Goal: Task Accomplishment & Management: Manage account settings

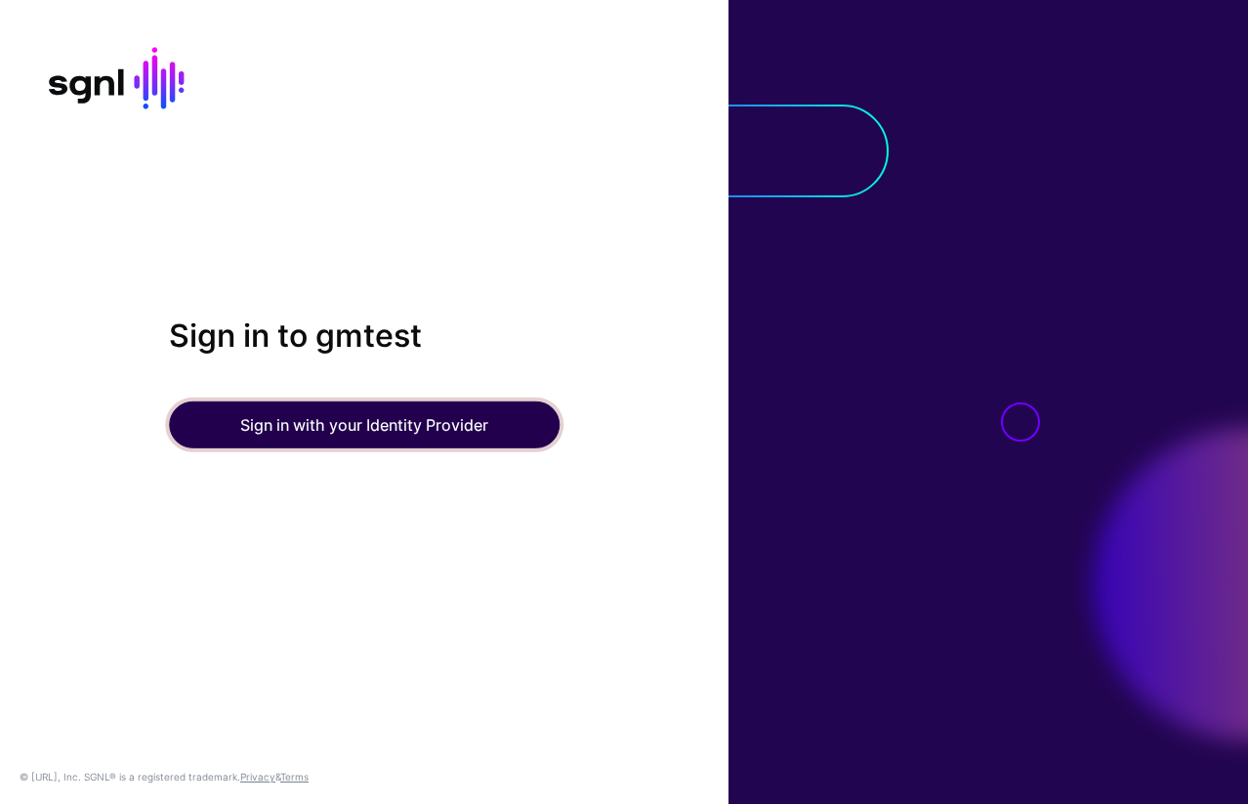
click at [364, 435] on button "Sign in with your Identity Provider" at bounding box center [364, 424] width 391 height 47
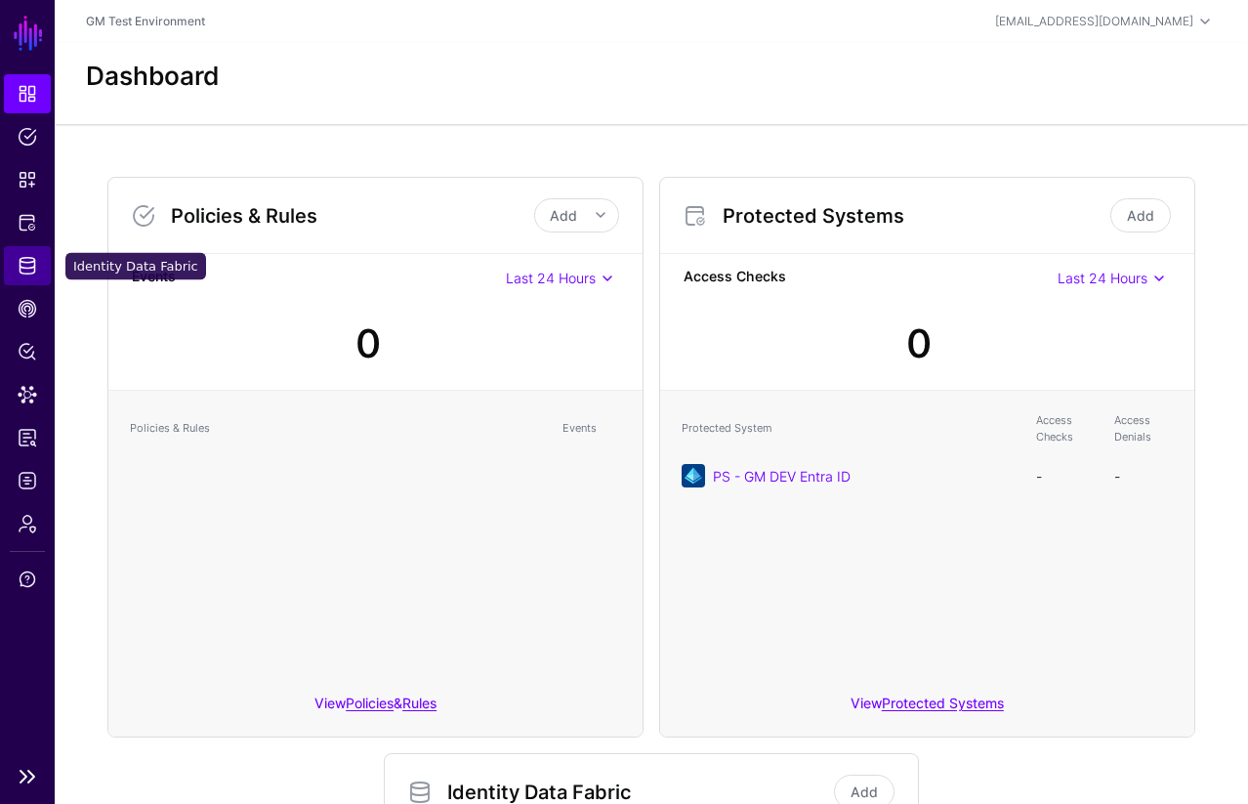
click at [29, 272] on span "Identity Data Fabric" at bounding box center [28, 266] width 20 height 20
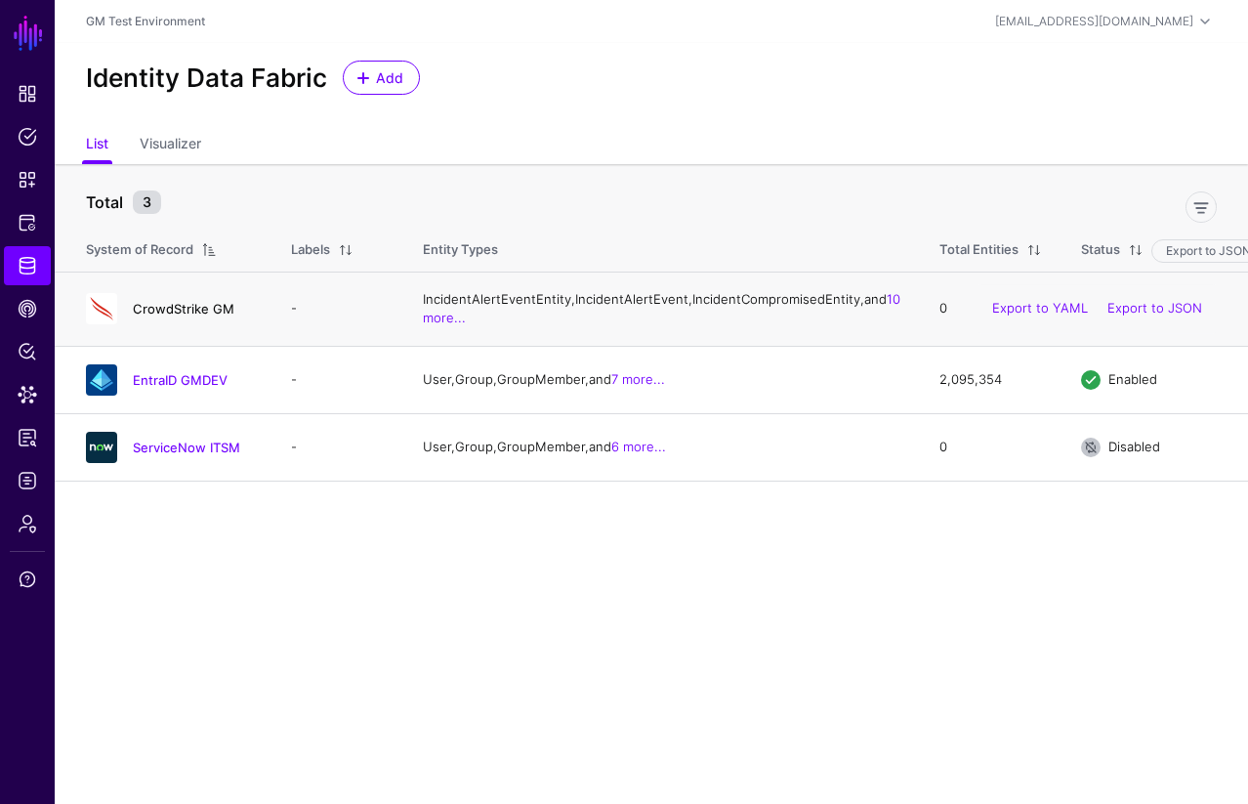
click at [178, 316] on link "CrowdStrike GM" at bounding box center [184, 309] width 102 height 16
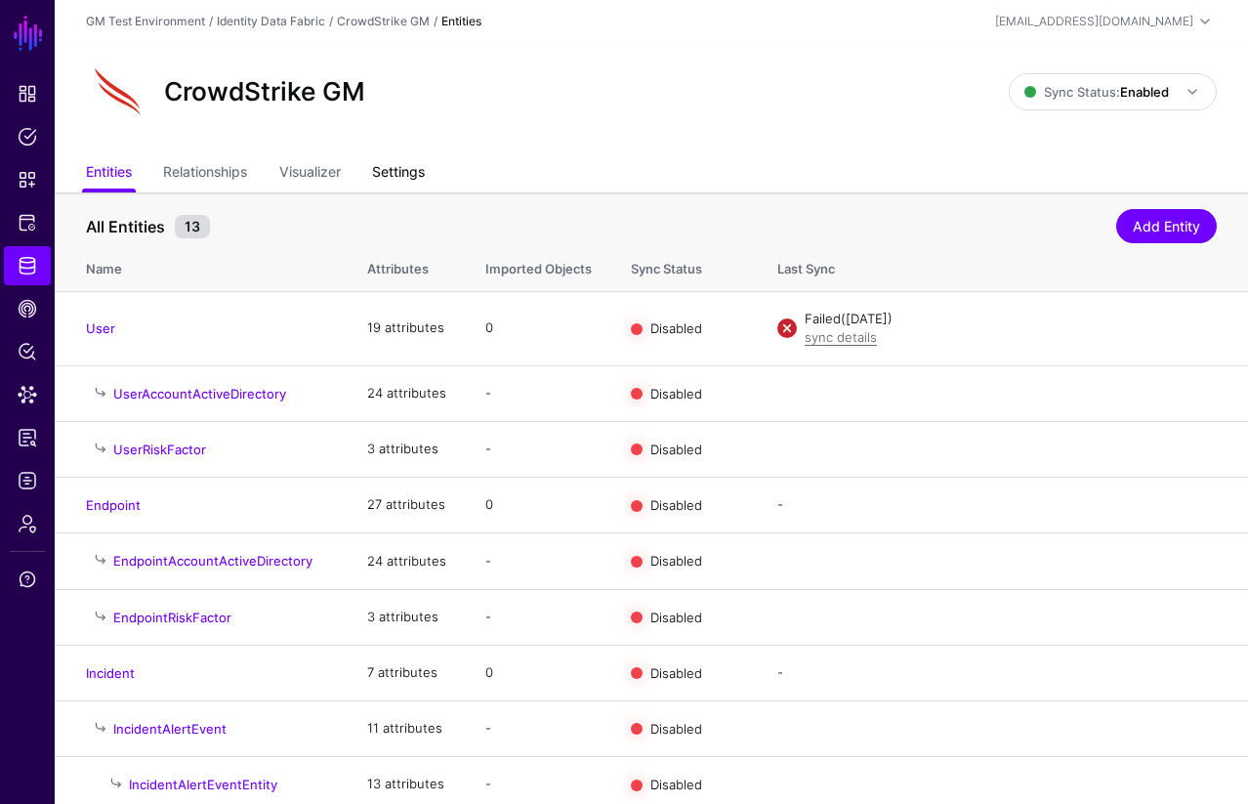
click at [410, 174] on link "Settings" at bounding box center [398, 173] width 53 height 37
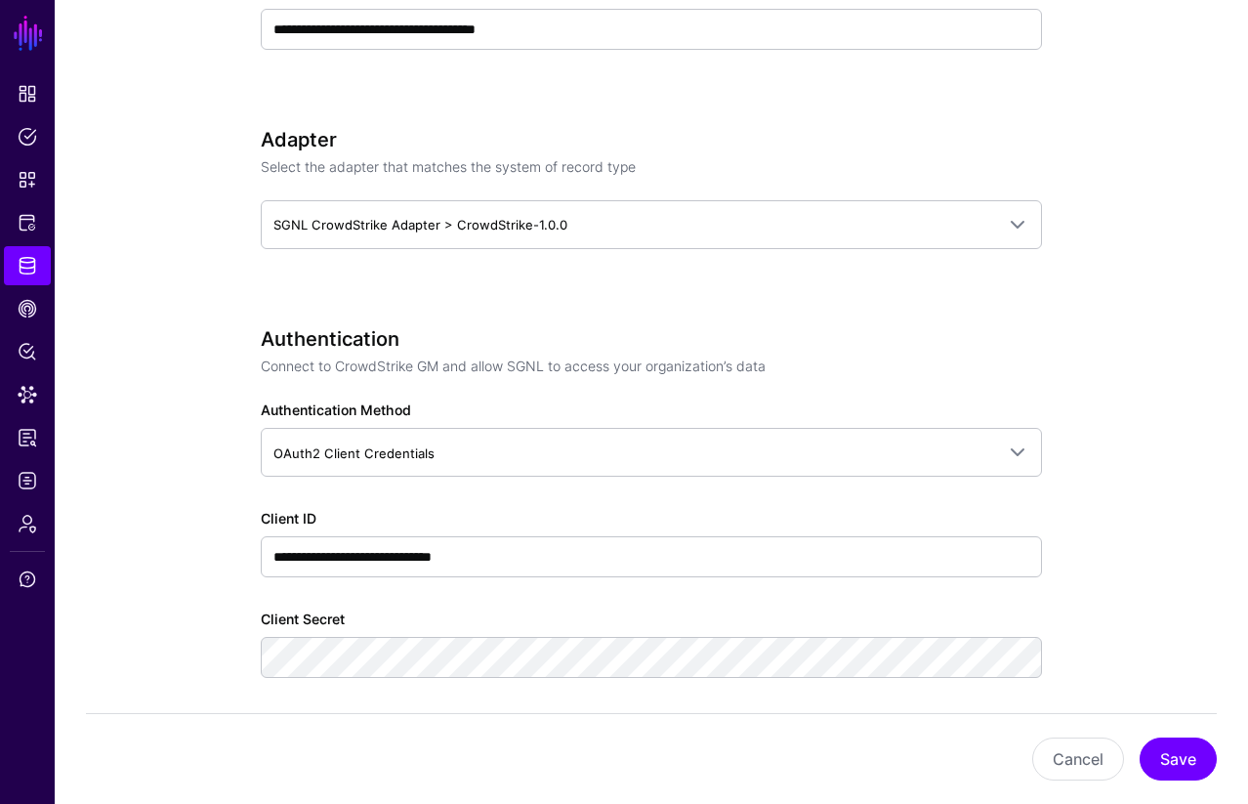
scroll to position [928, 0]
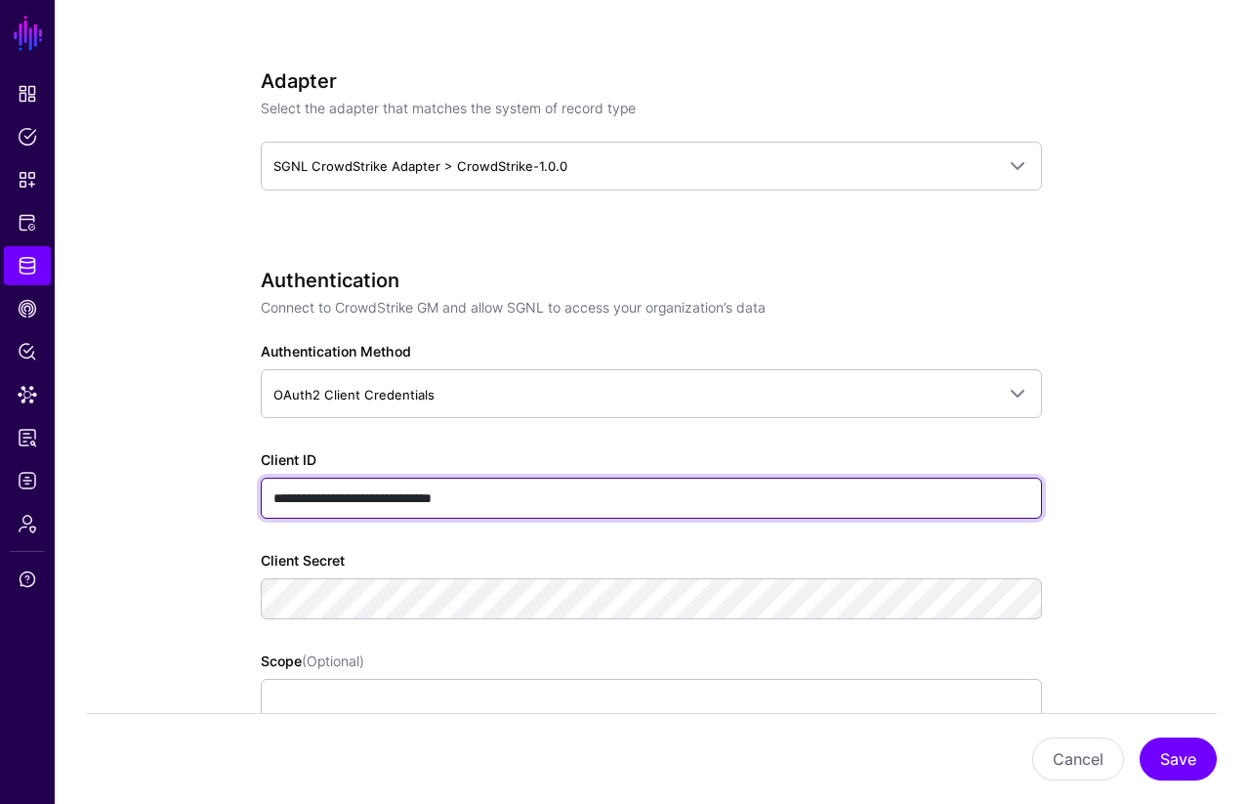
drag, startPoint x: 545, startPoint y: 502, endPoint x: 258, endPoint y: 503, distance: 287.1
click at [258, 503] on div "**********" at bounding box center [652, 797] width 888 height 3065
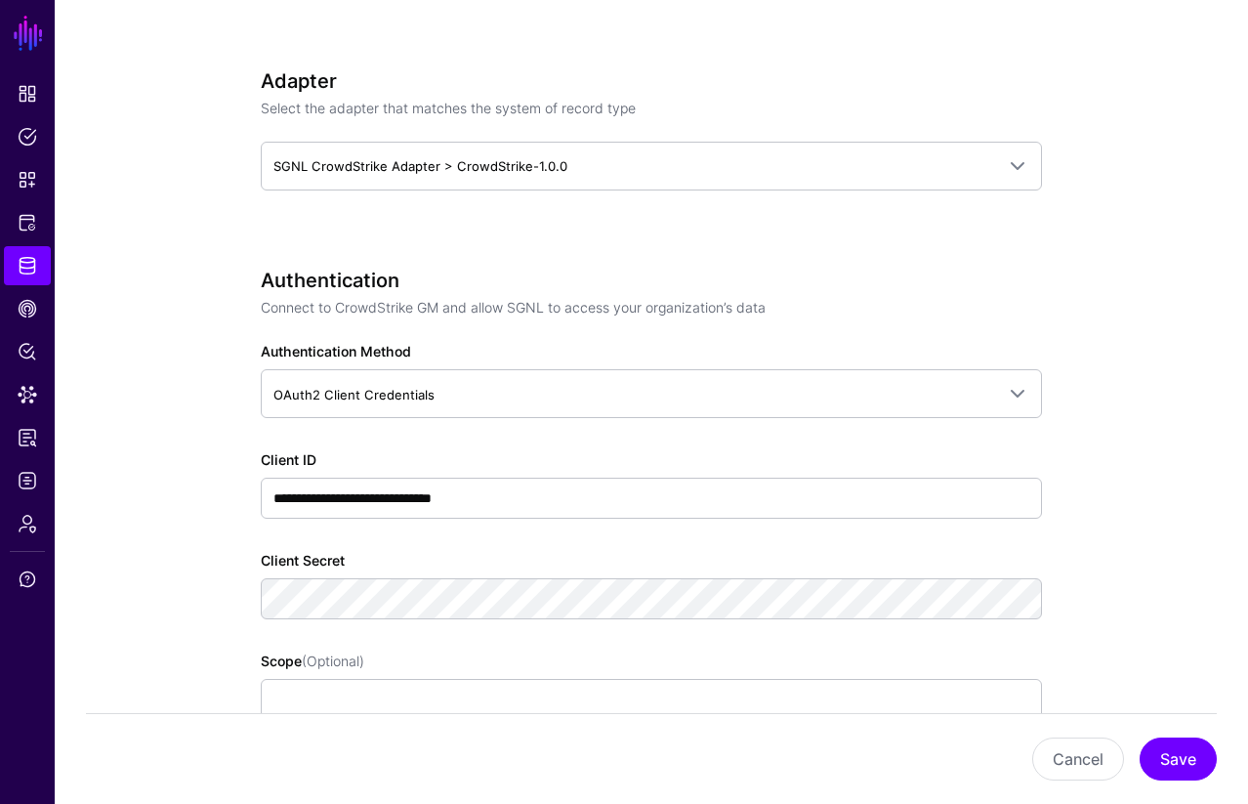
click at [188, 324] on app-datasources-details-form "**********" at bounding box center [652, 797] width 1194 height 3065
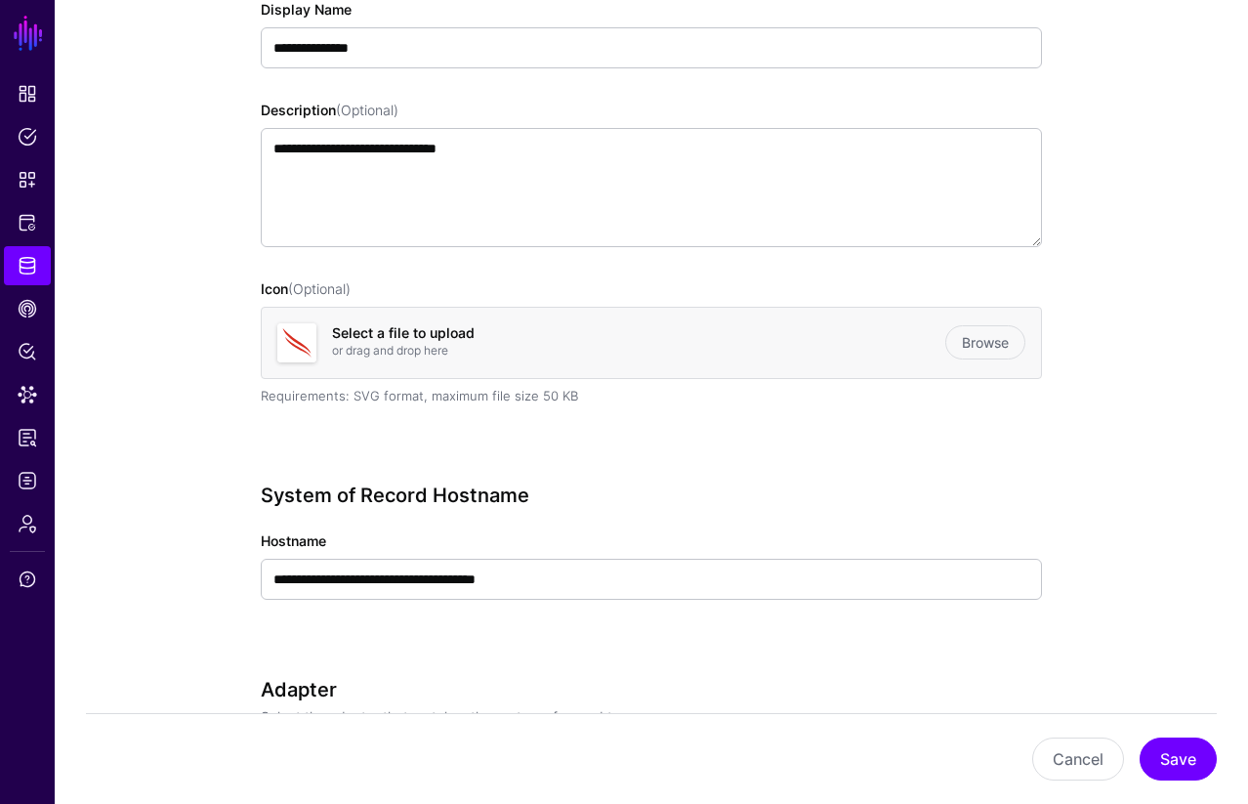
scroll to position [0, 0]
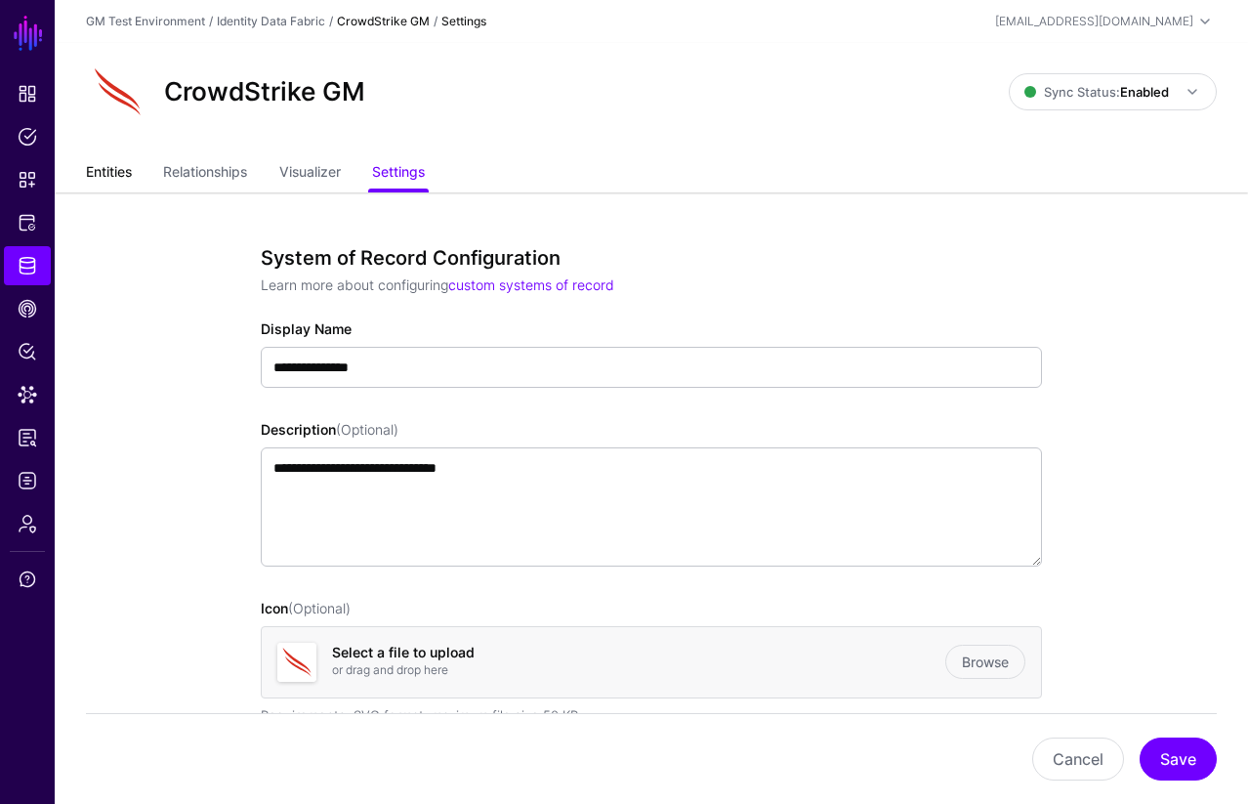
click at [99, 174] on link "Entities" at bounding box center [109, 173] width 46 height 37
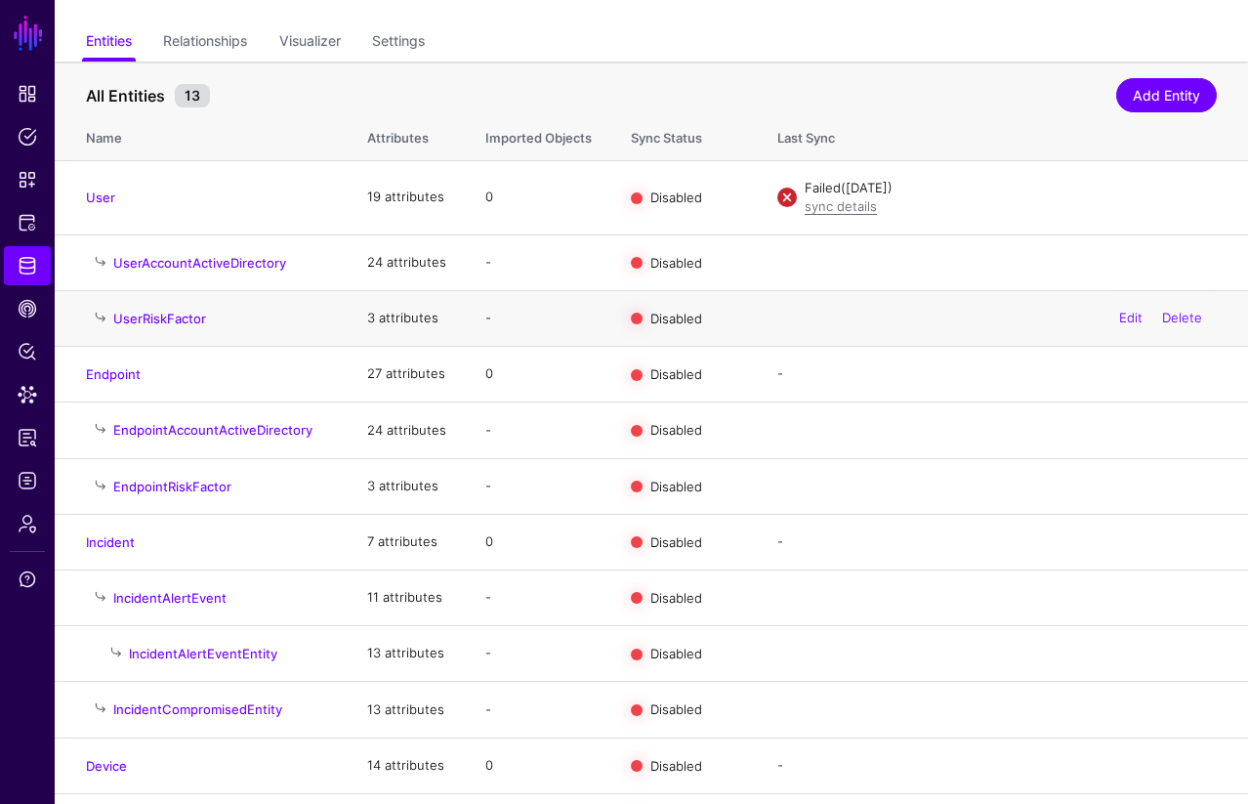
scroll to position [63, 0]
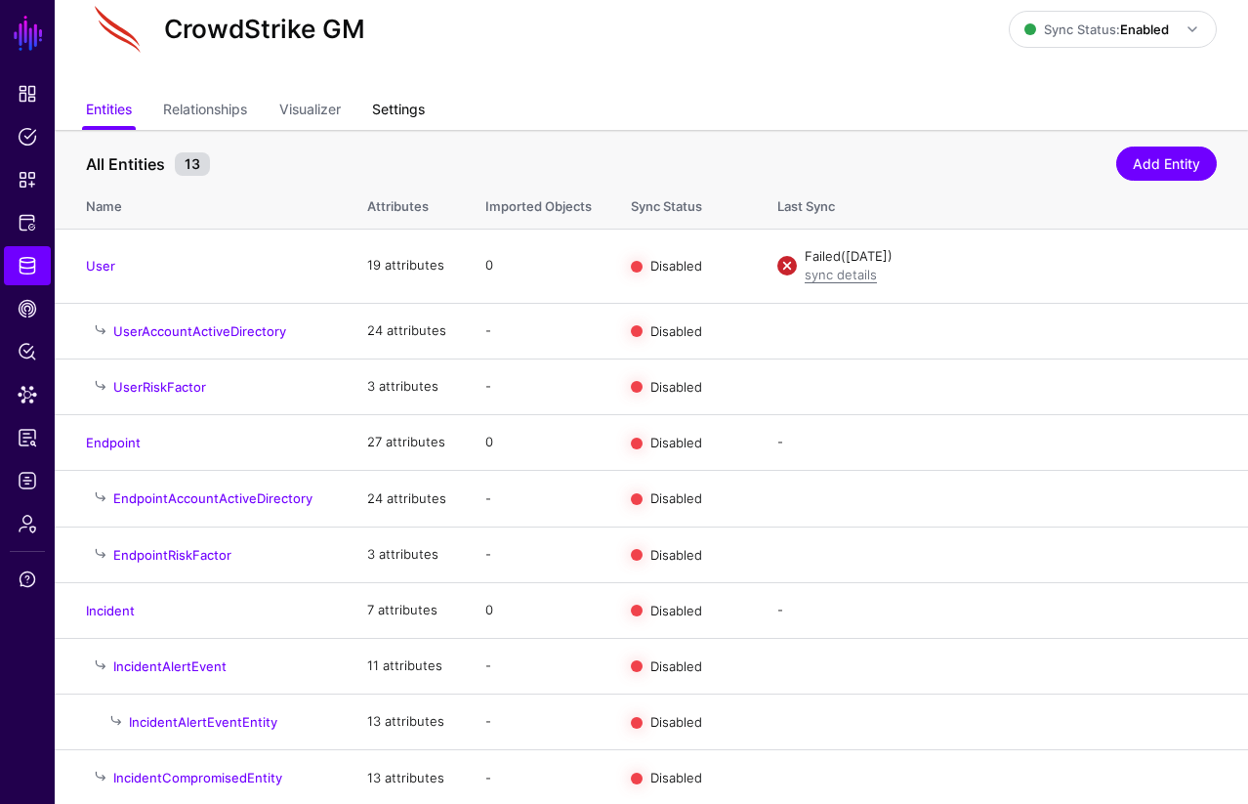
click at [401, 110] on link "Settings" at bounding box center [398, 111] width 53 height 37
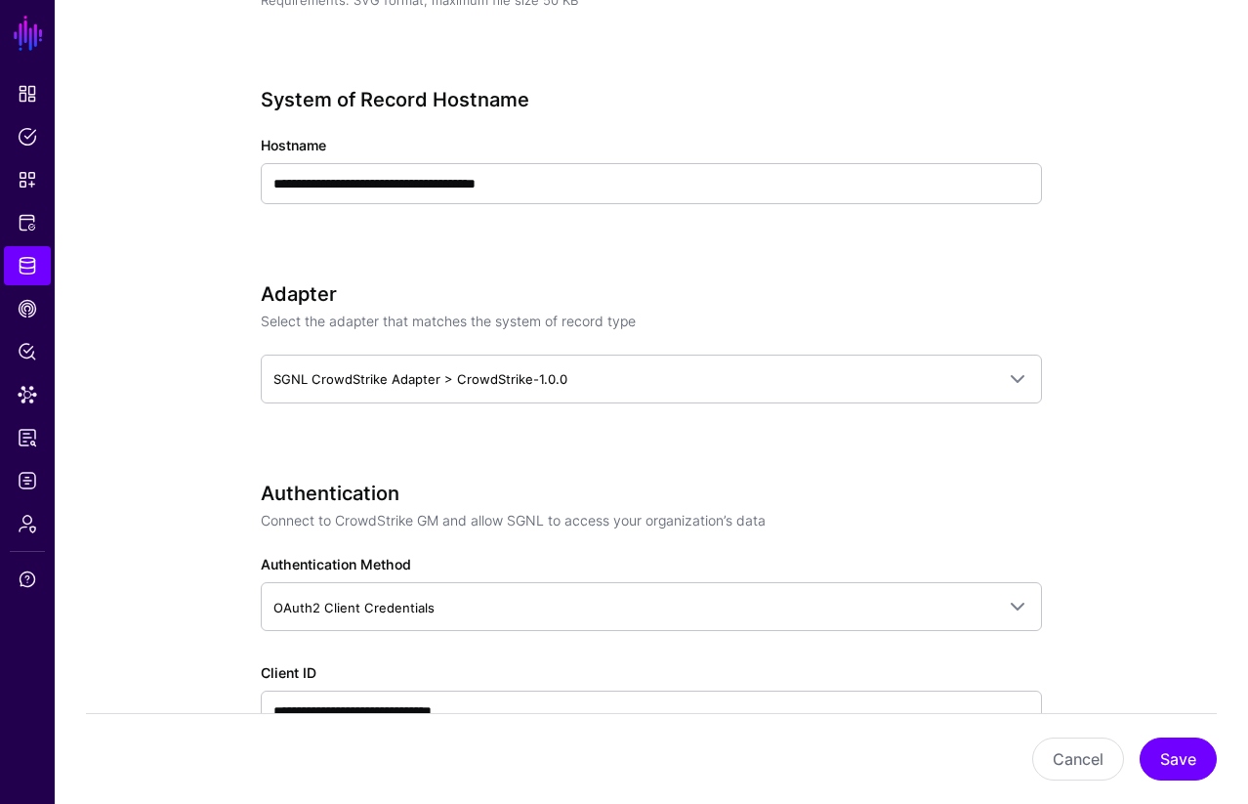
scroll to position [717, 0]
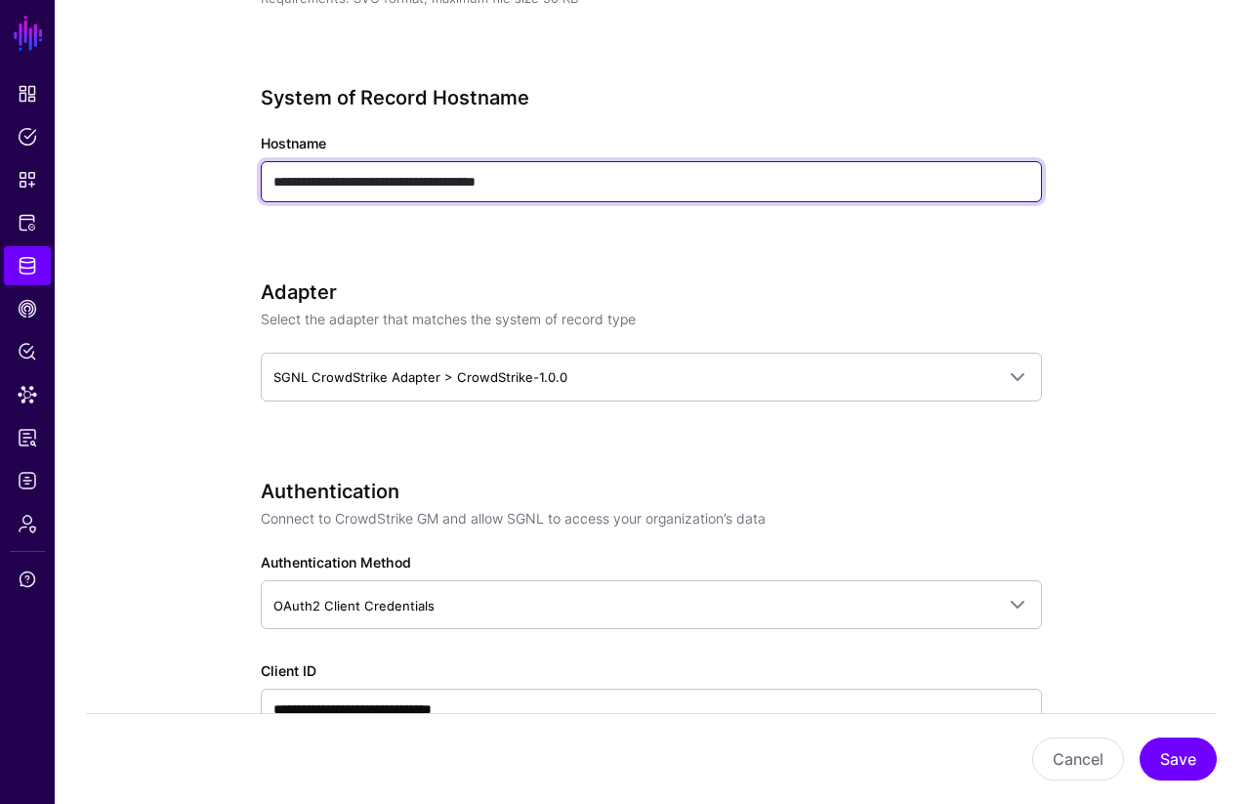
drag, startPoint x: 436, startPoint y: 181, endPoint x: 556, endPoint y: 184, distance: 120.2
click at [556, 183] on input "**********" at bounding box center [651, 181] width 781 height 41
type input "**********"
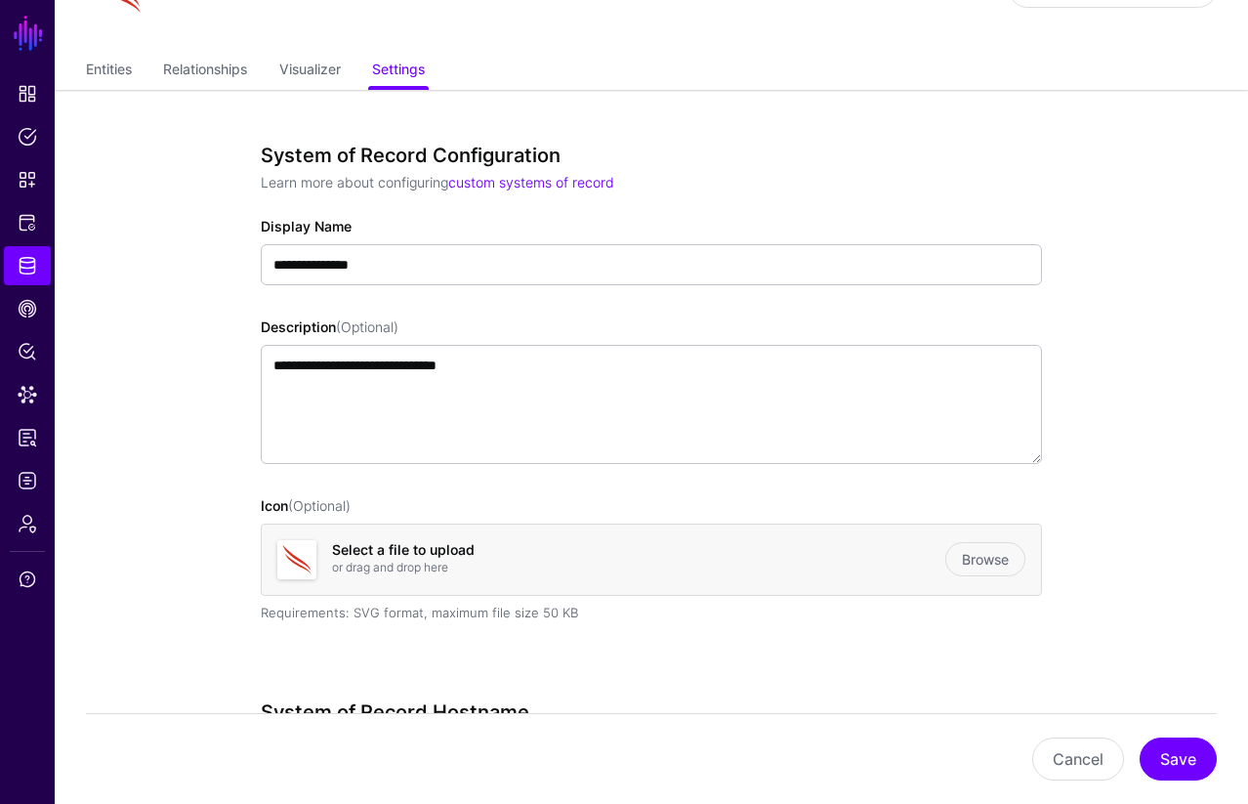
scroll to position [118, 0]
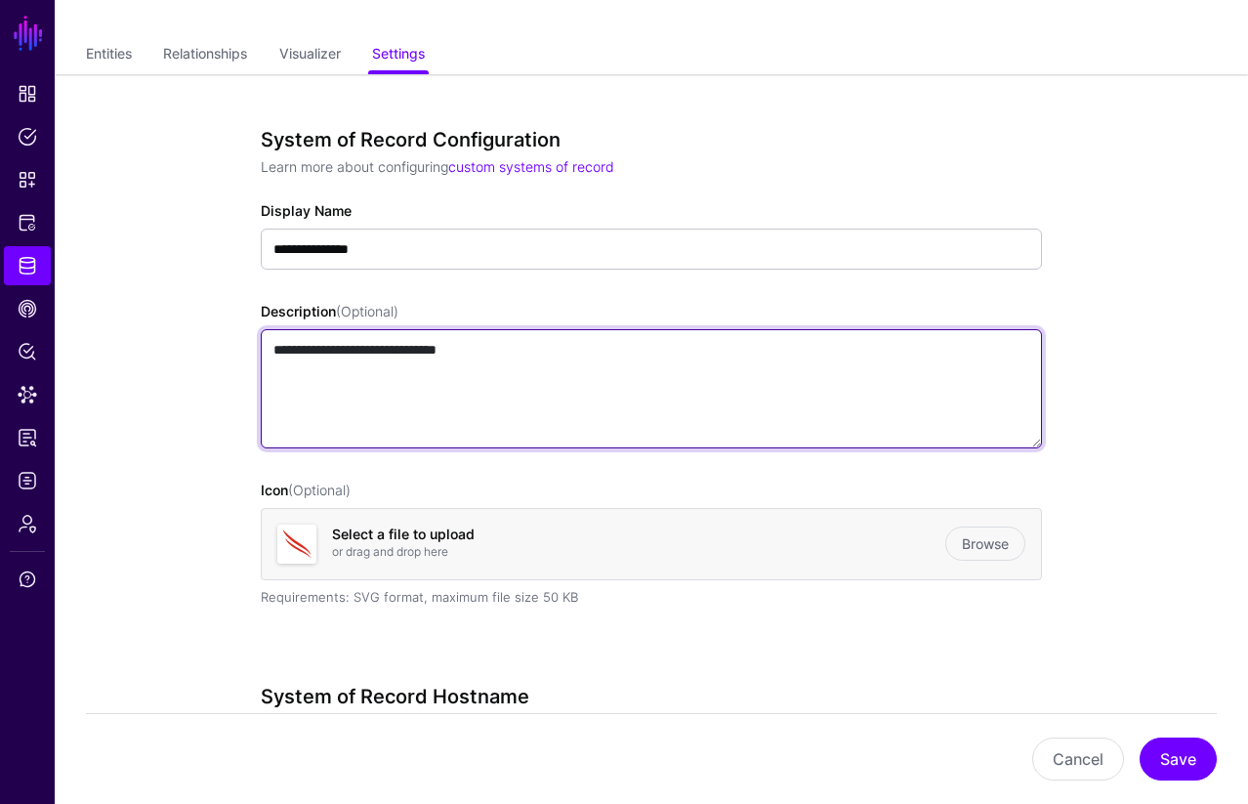
click at [338, 380] on textarea "**********" at bounding box center [651, 388] width 781 height 119
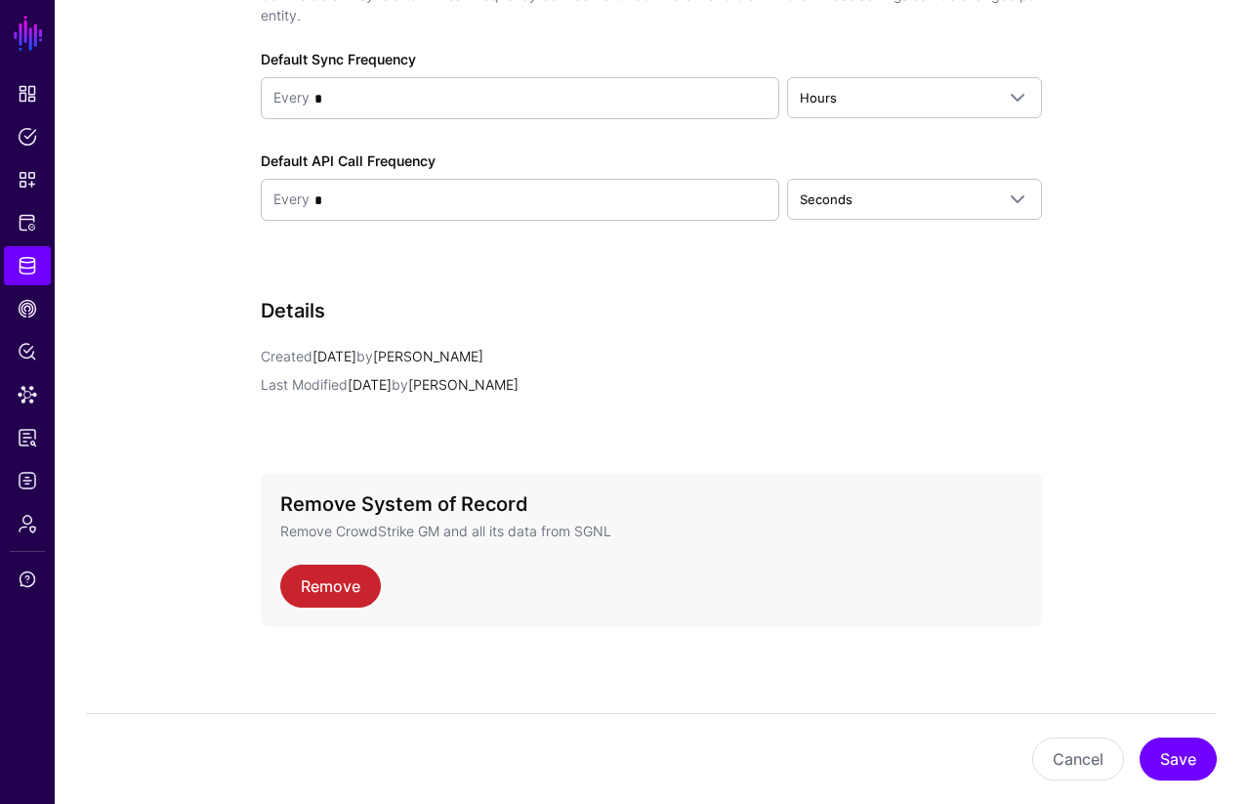
scroll to position [0, 0]
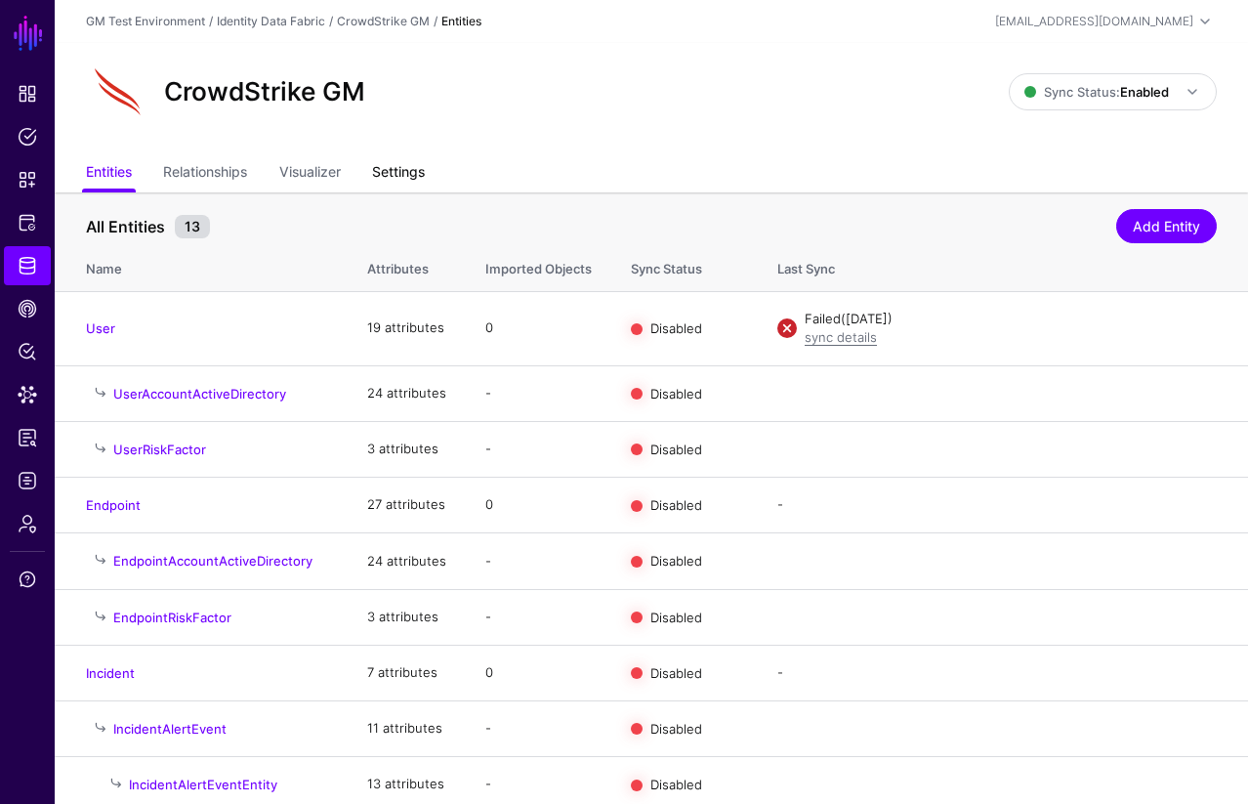
click at [410, 173] on link "Settings" at bounding box center [398, 173] width 53 height 37
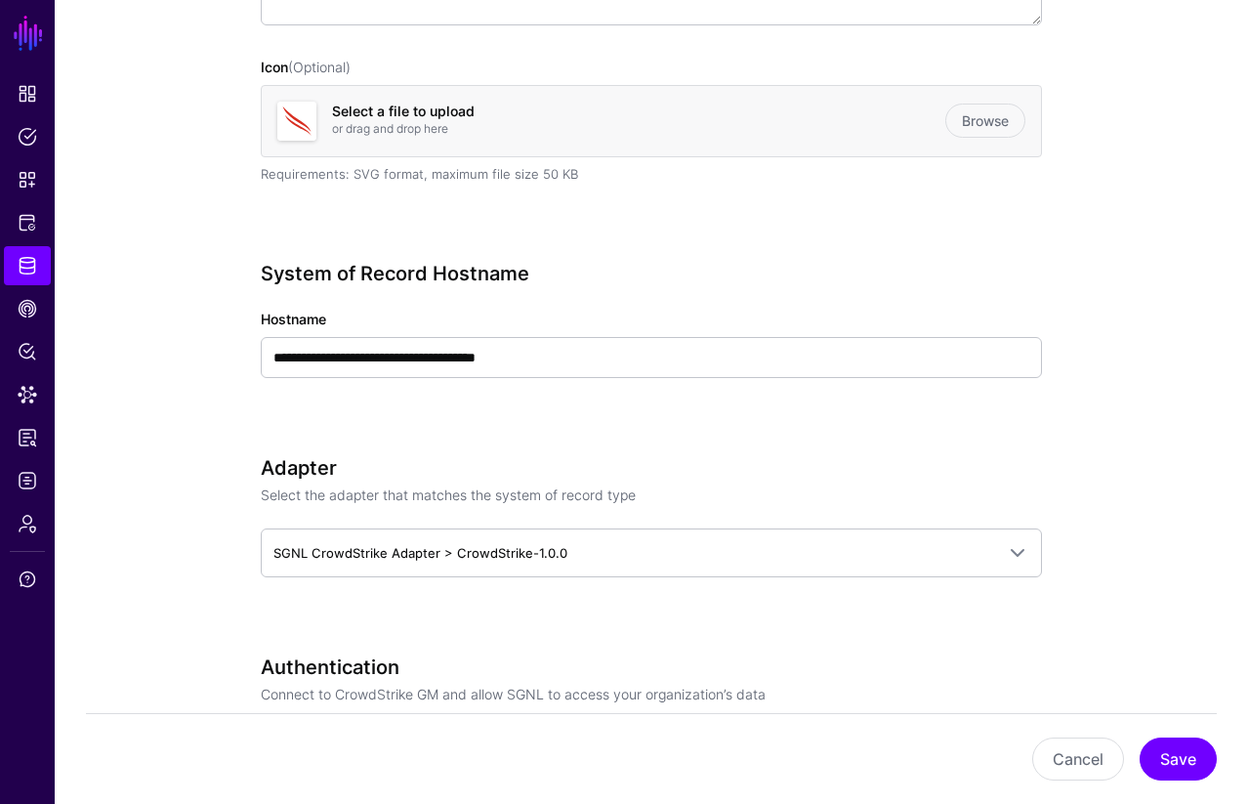
scroll to position [534, 0]
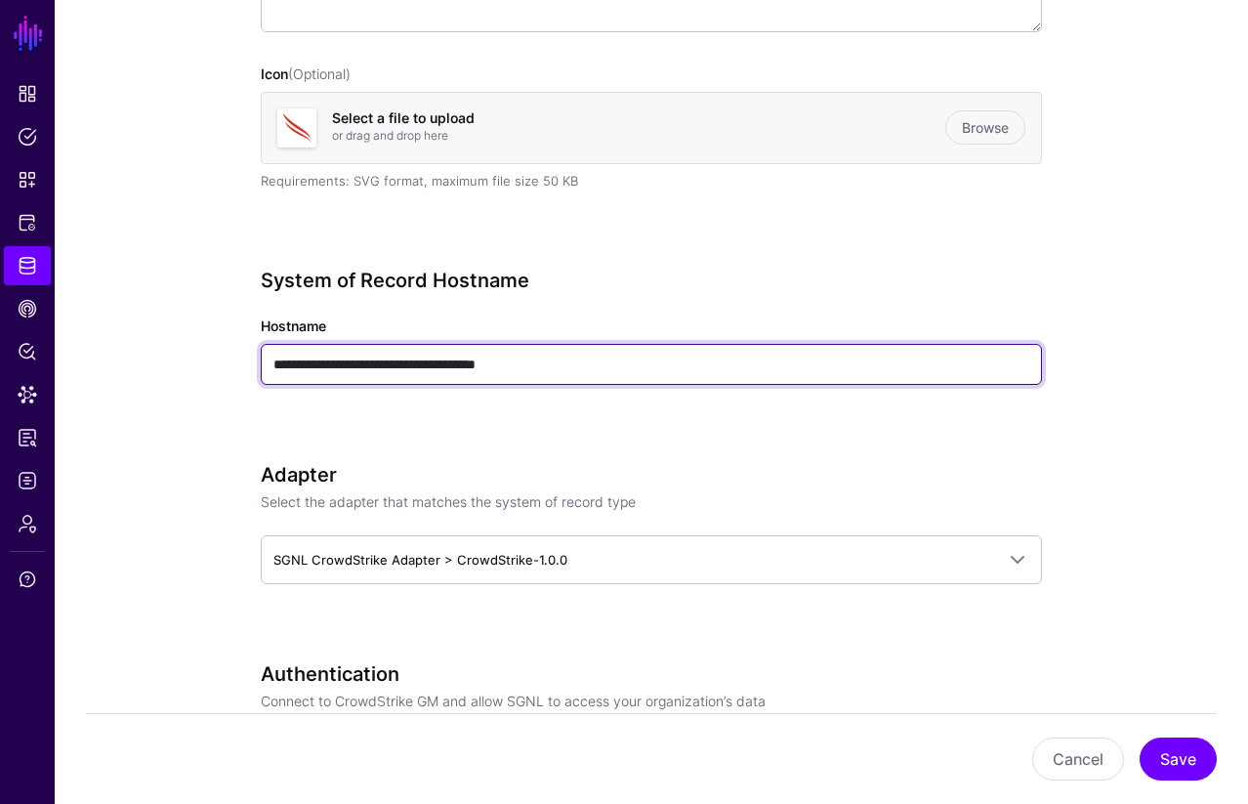
click at [601, 374] on input "**********" at bounding box center [651, 364] width 781 height 41
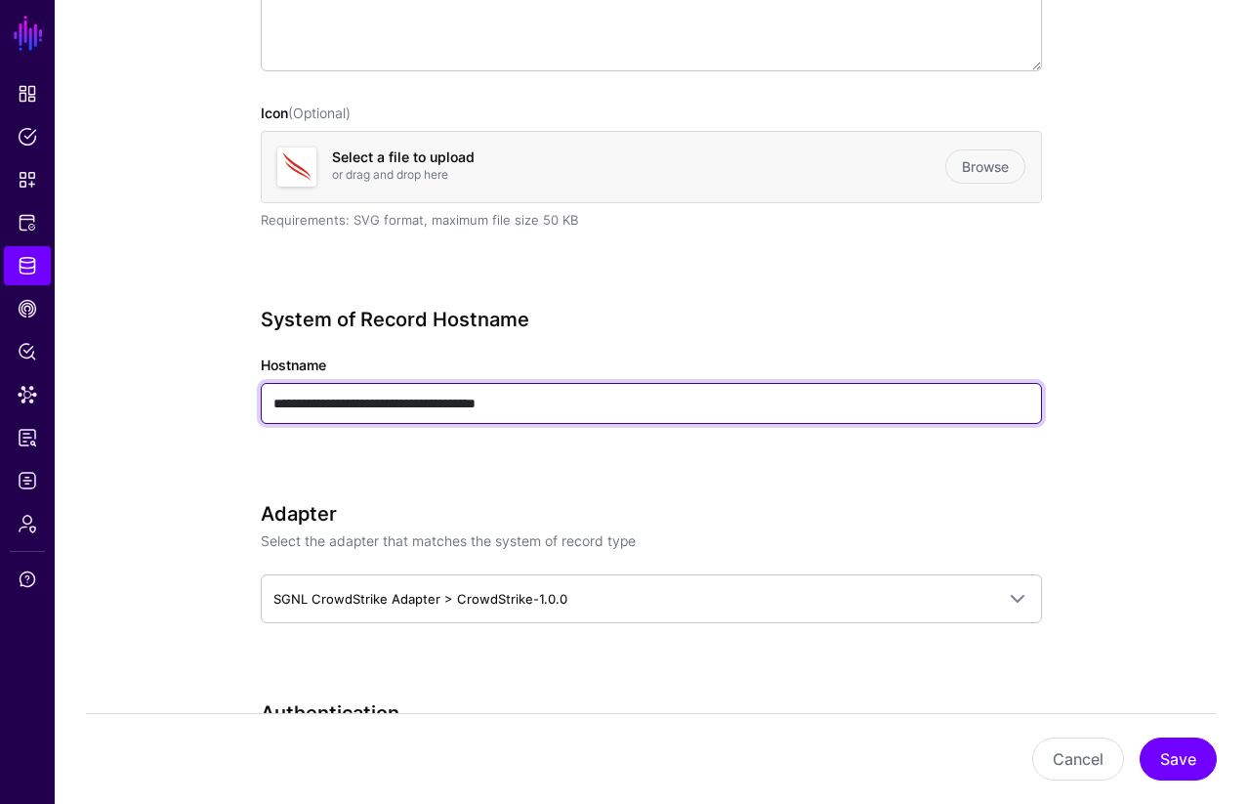
scroll to position [497, 0]
type input "**********"
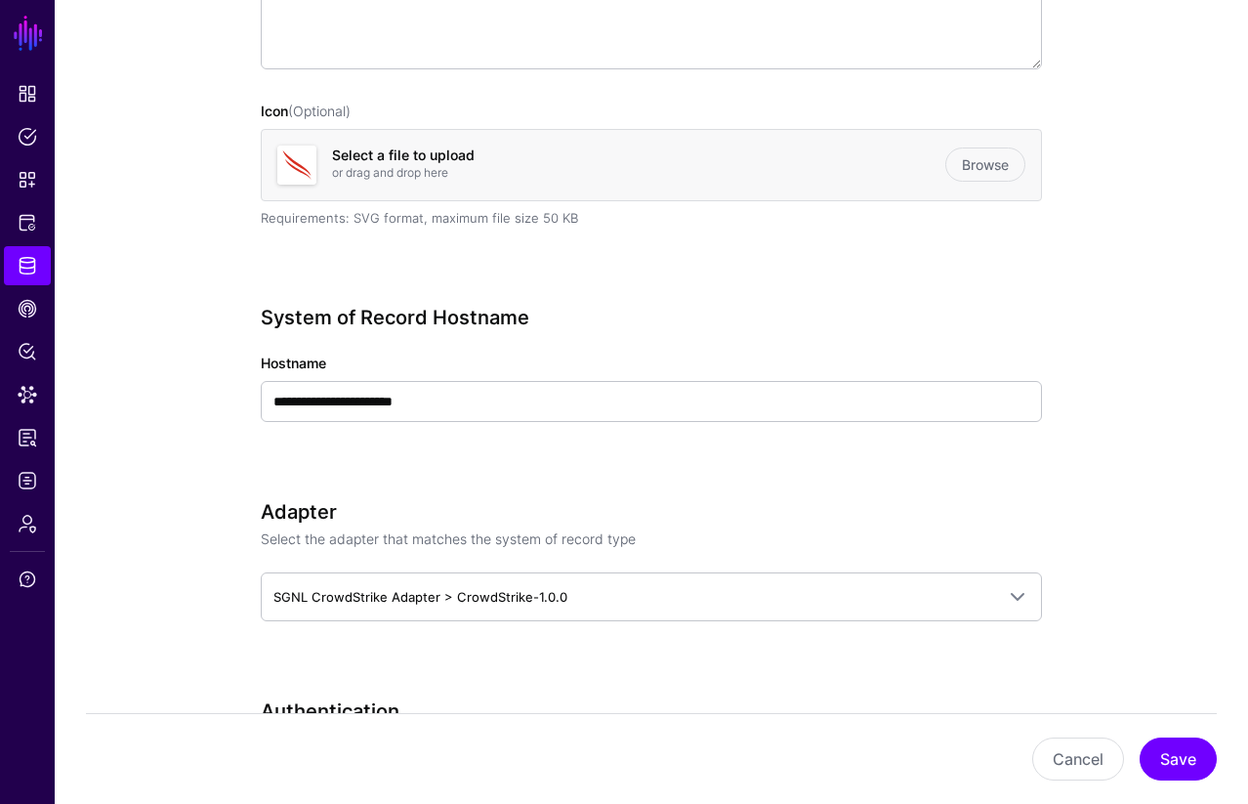
click at [278, 454] on div "**********" at bounding box center [651, 391] width 781 height 171
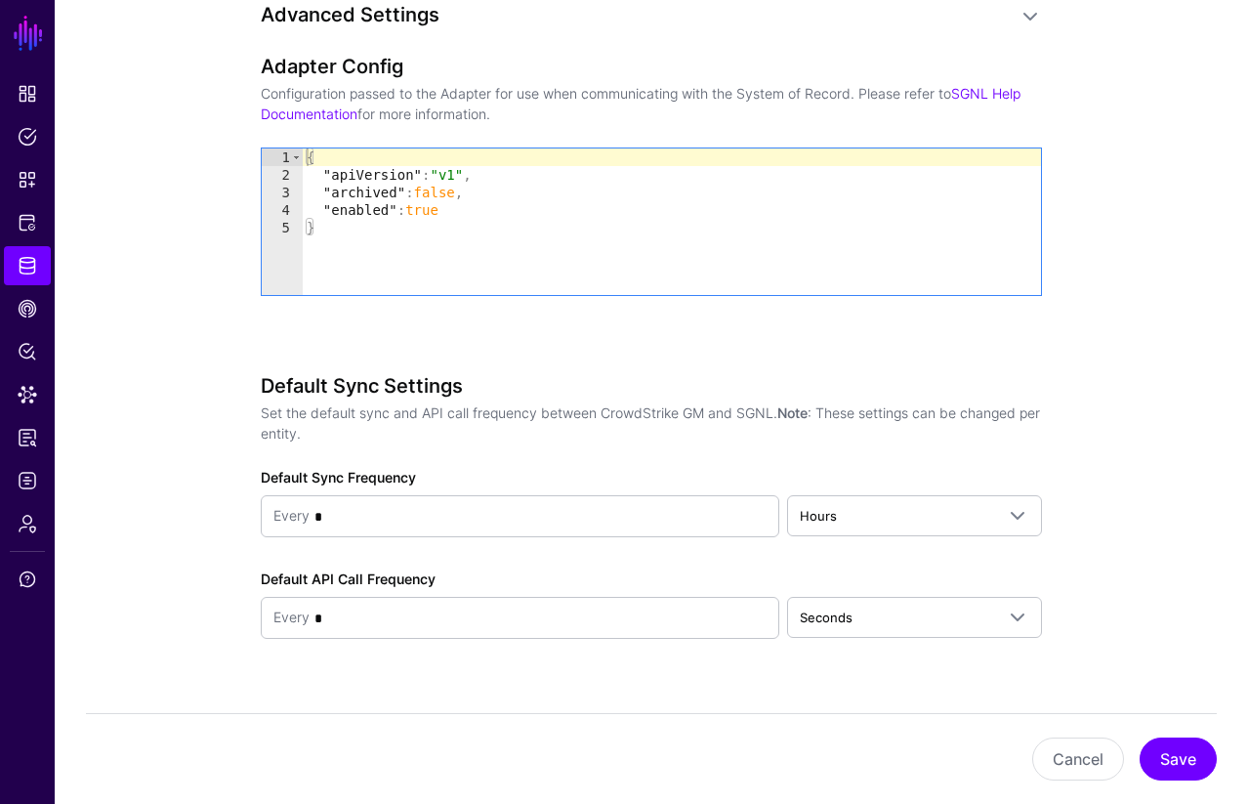
scroll to position [2034, 0]
click at [1179, 759] on button "Save" at bounding box center [1178, 758] width 77 height 43
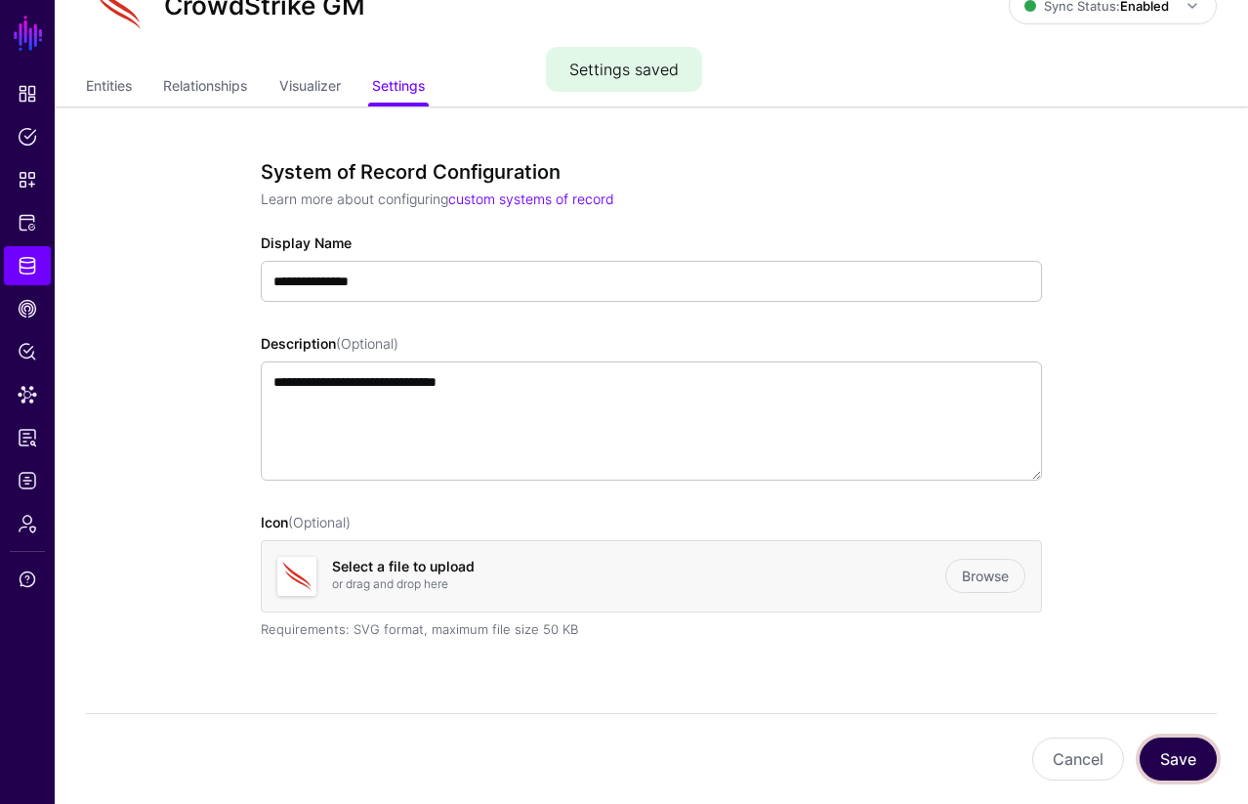
scroll to position [0, 0]
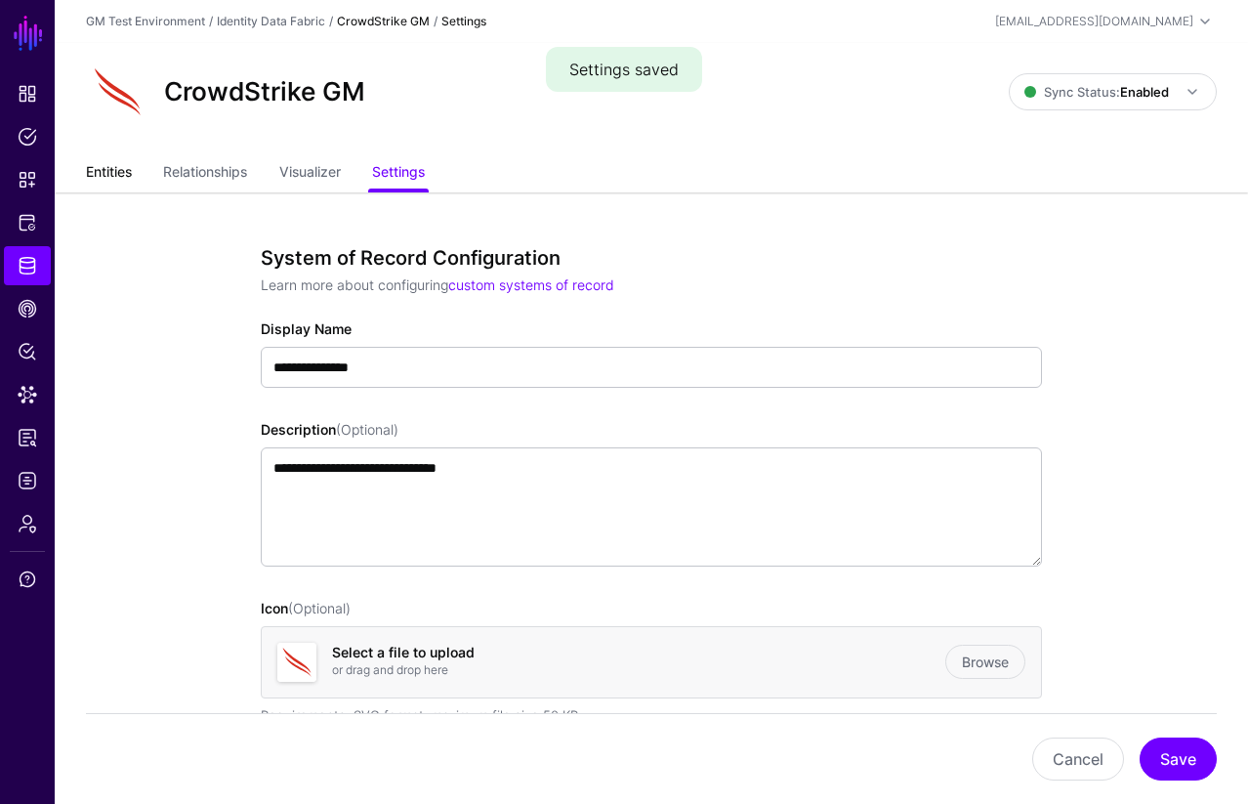
click at [112, 174] on link "Entities" at bounding box center [109, 173] width 46 height 37
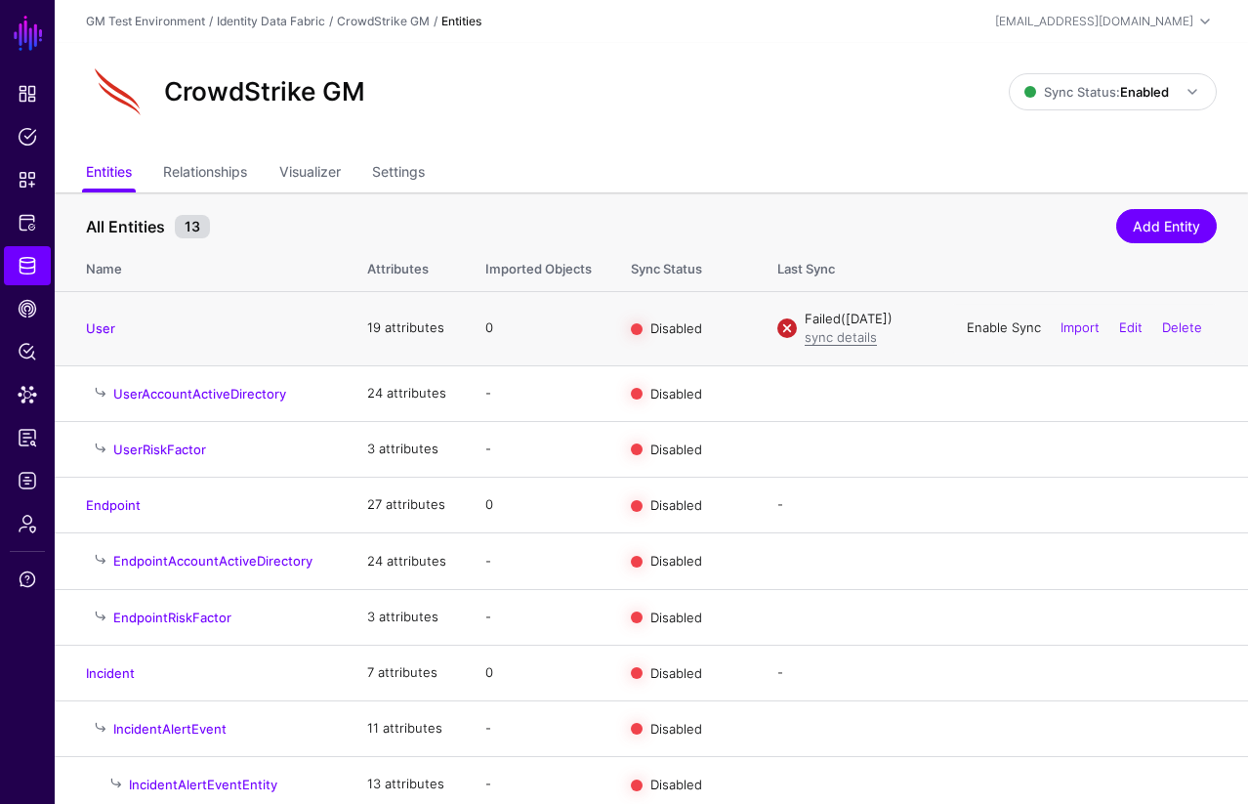
click at [975, 331] on link "Enable Sync" at bounding box center [1004, 327] width 74 height 16
click at [973, 333] on link "Disable Sync" at bounding box center [1002, 327] width 77 height 16
click at [840, 336] on link "sync details" at bounding box center [841, 337] width 72 height 16
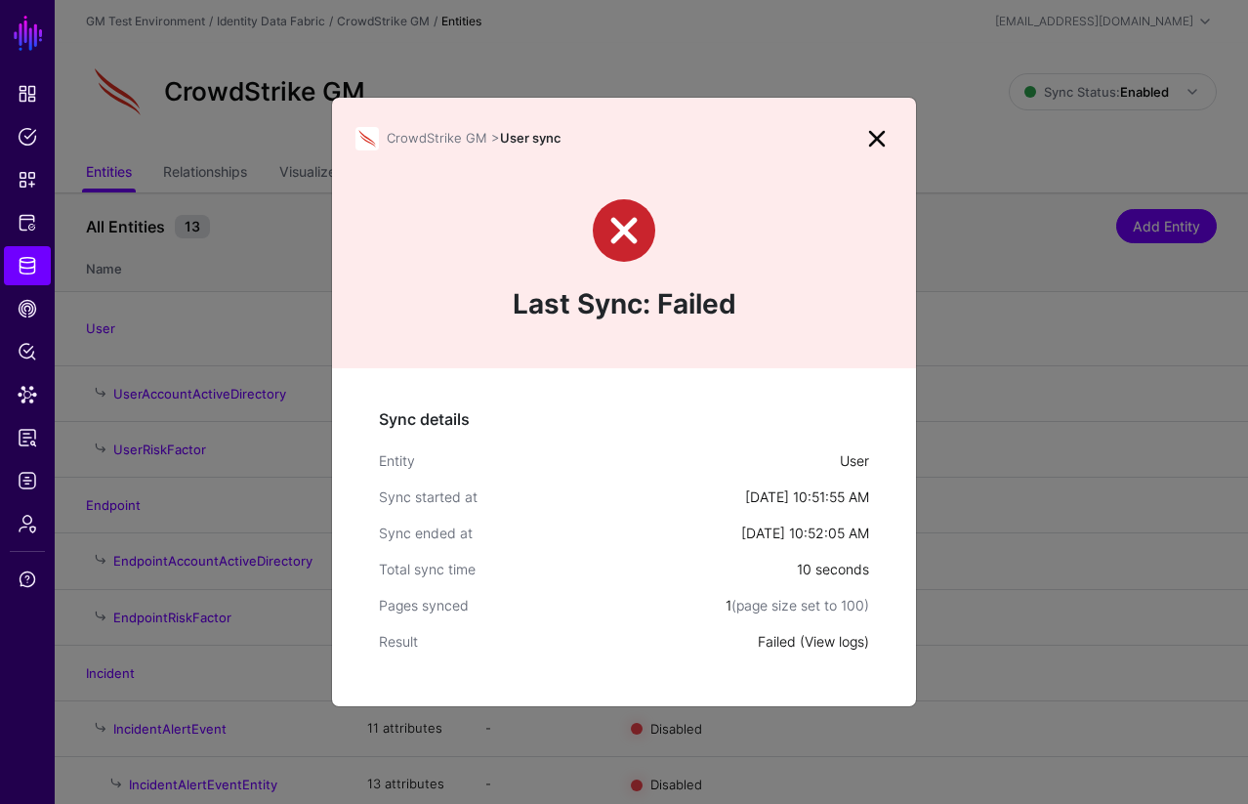
click at [833, 641] on link "View logs" at bounding box center [835, 641] width 60 height 17
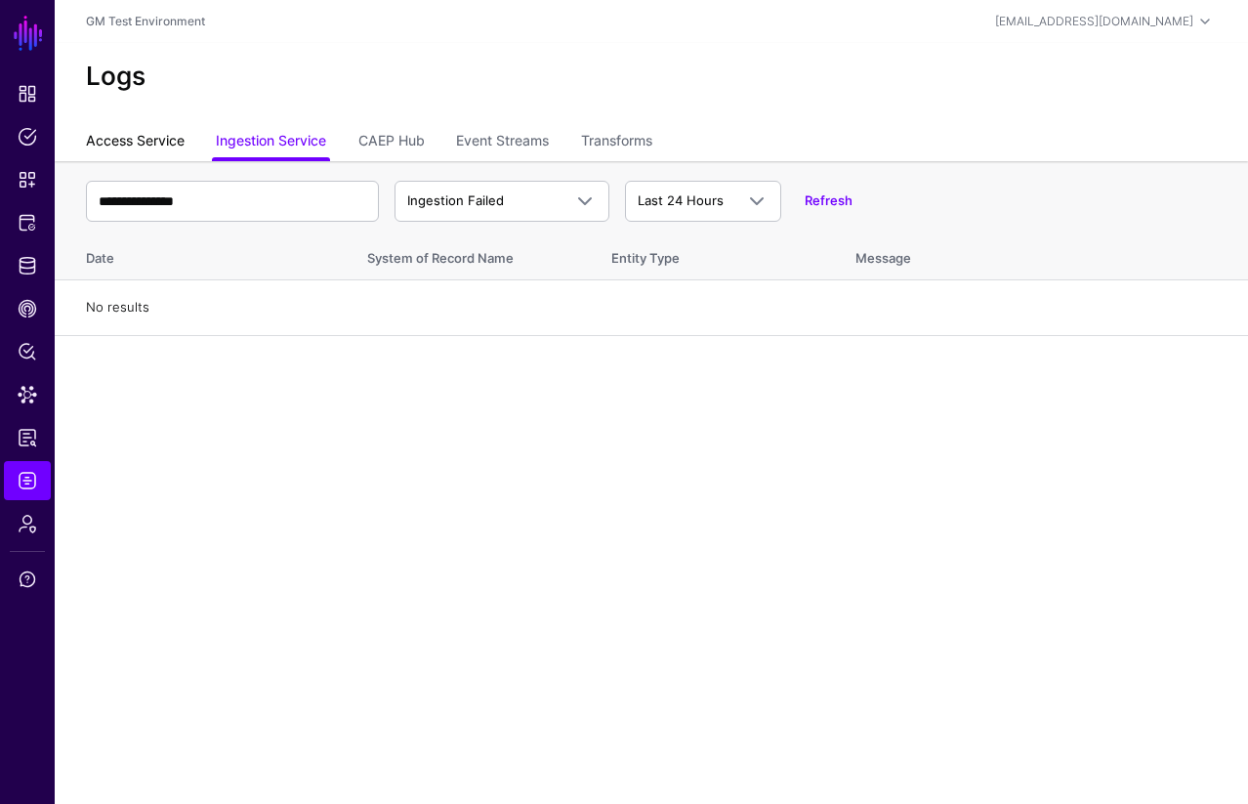
click at [112, 143] on link "Access Service" at bounding box center [135, 142] width 99 height 37
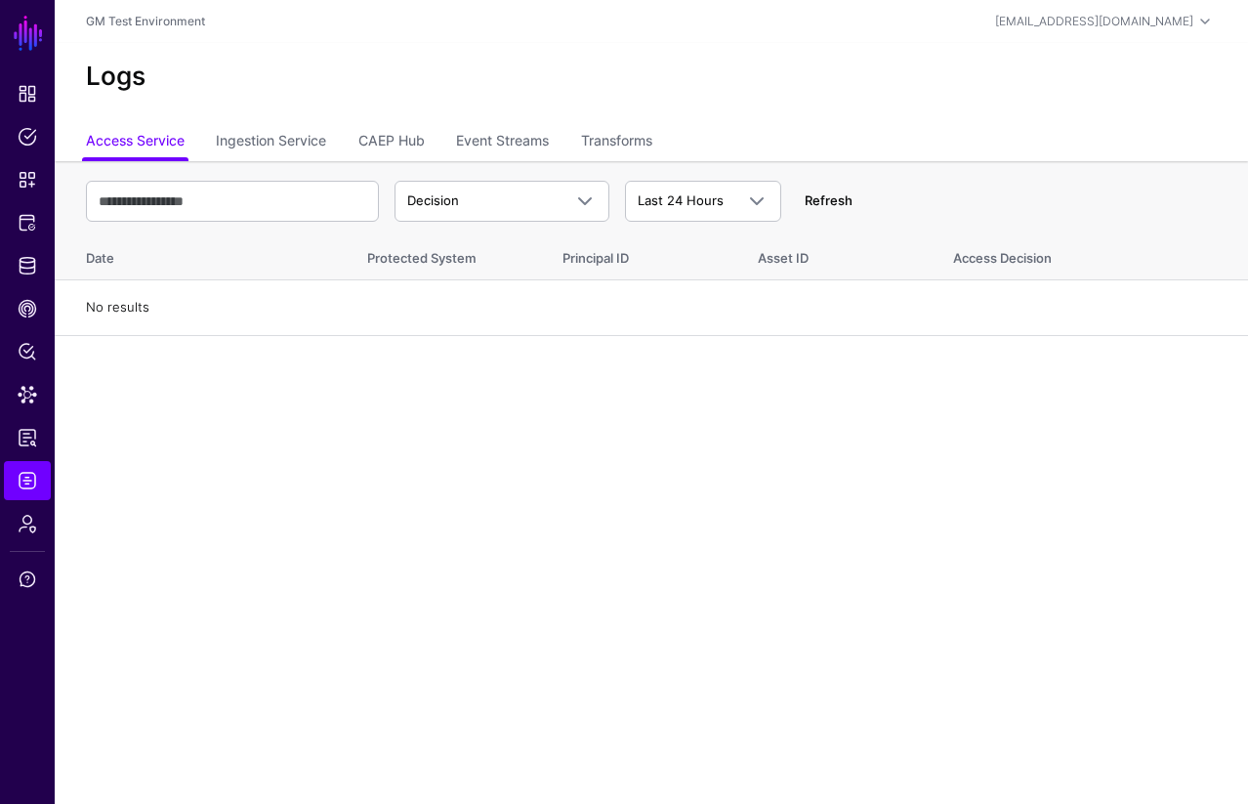
click at [822, 201] on link "Refresh" at bounding box center [829, 200] width 48 height 16
click at [256, 139] on link "Ingestion Service" at bounding box center [271, 142] width 110 height 37
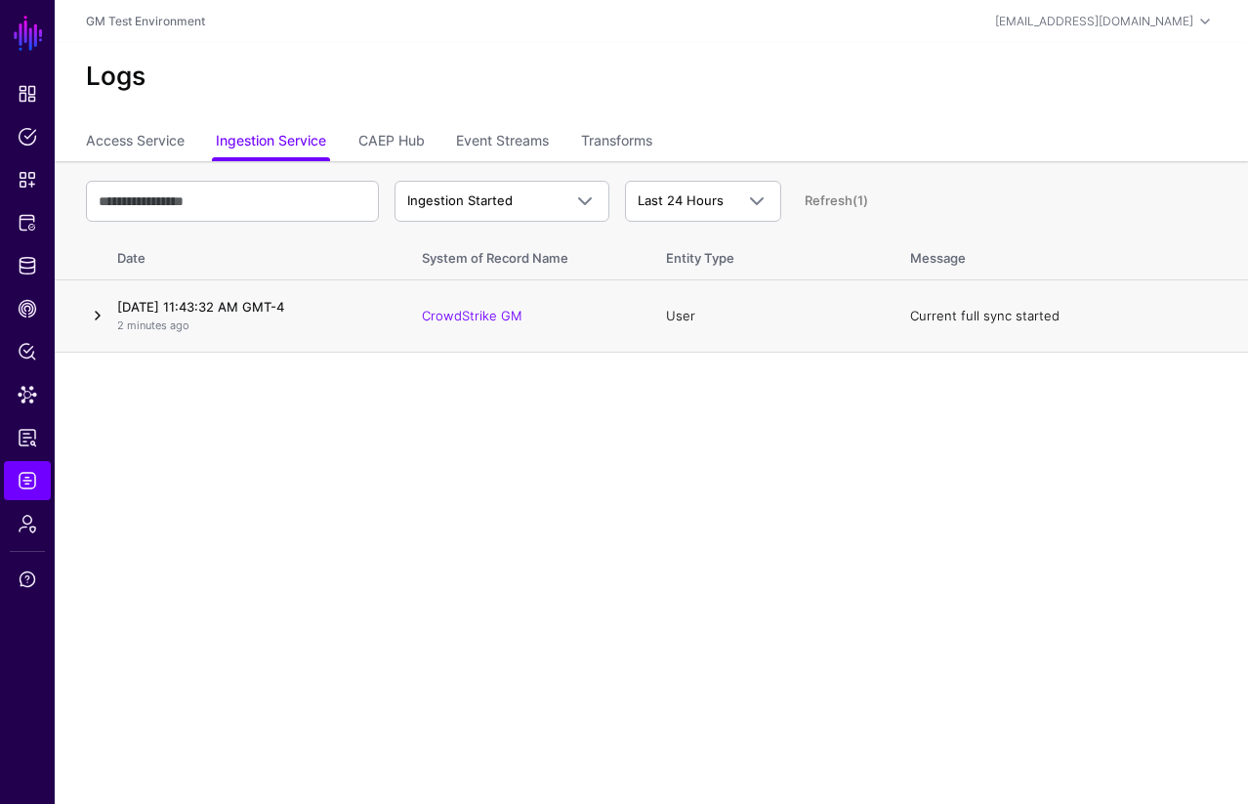
click at [97, 314] on link at bounding box center [97, 315] width 23 height 23
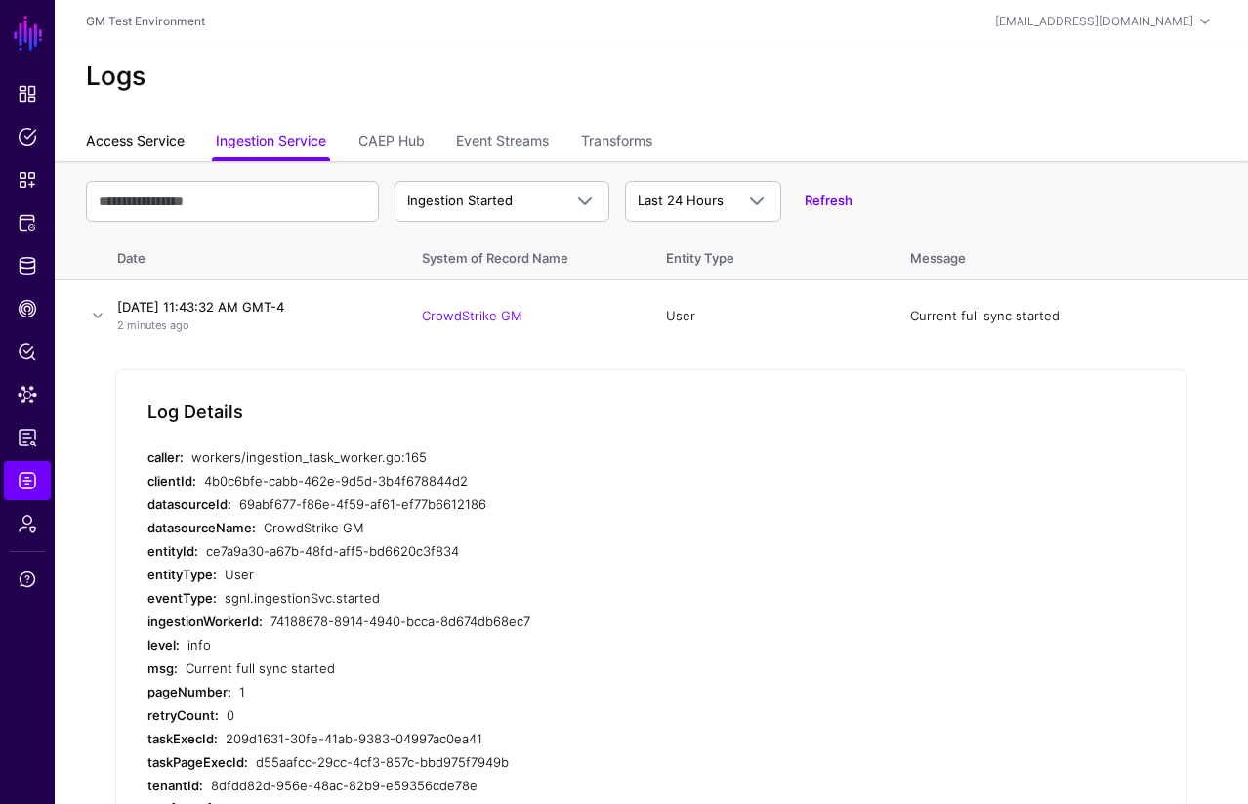
click at [127, 146] on link "Access Service" at bounding box center [135, 142] width 99 height 37
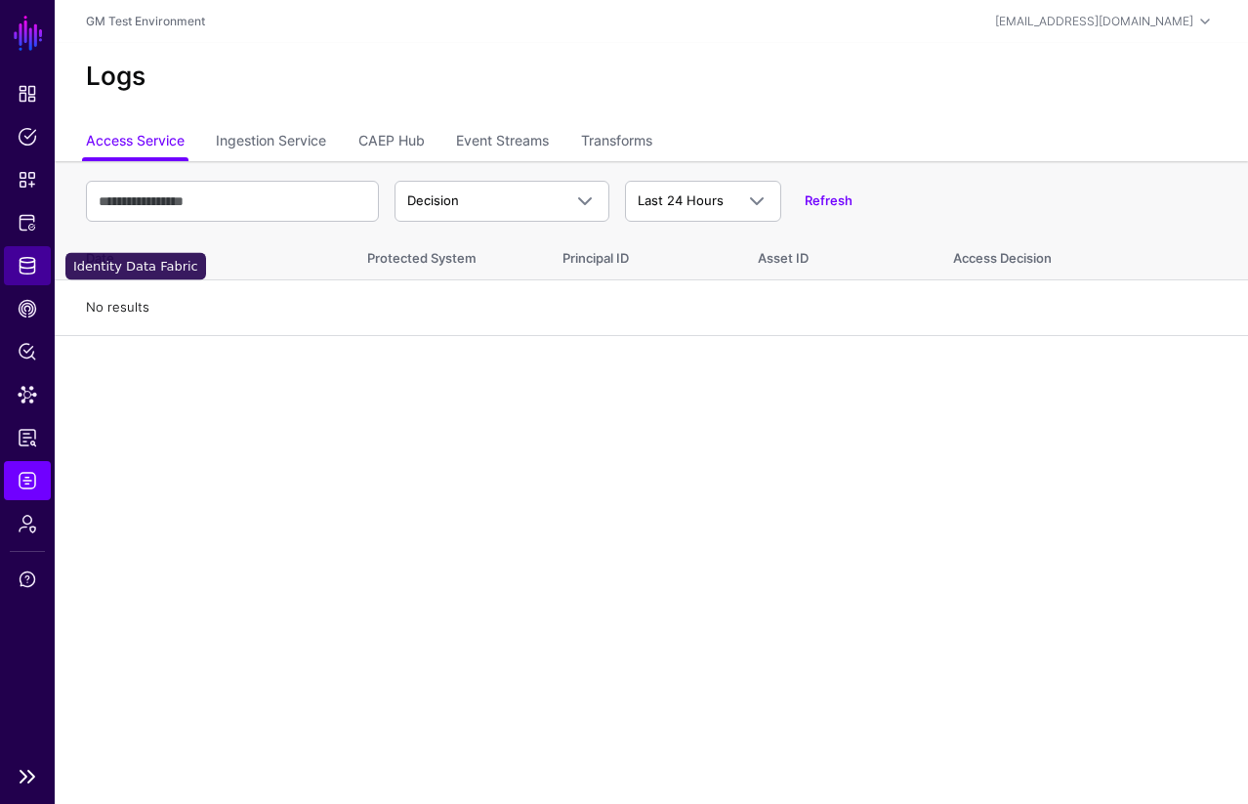
click at [24, 267] on span "Identity Data Fabric" at bounding box center [28, 266] width 20 height 20
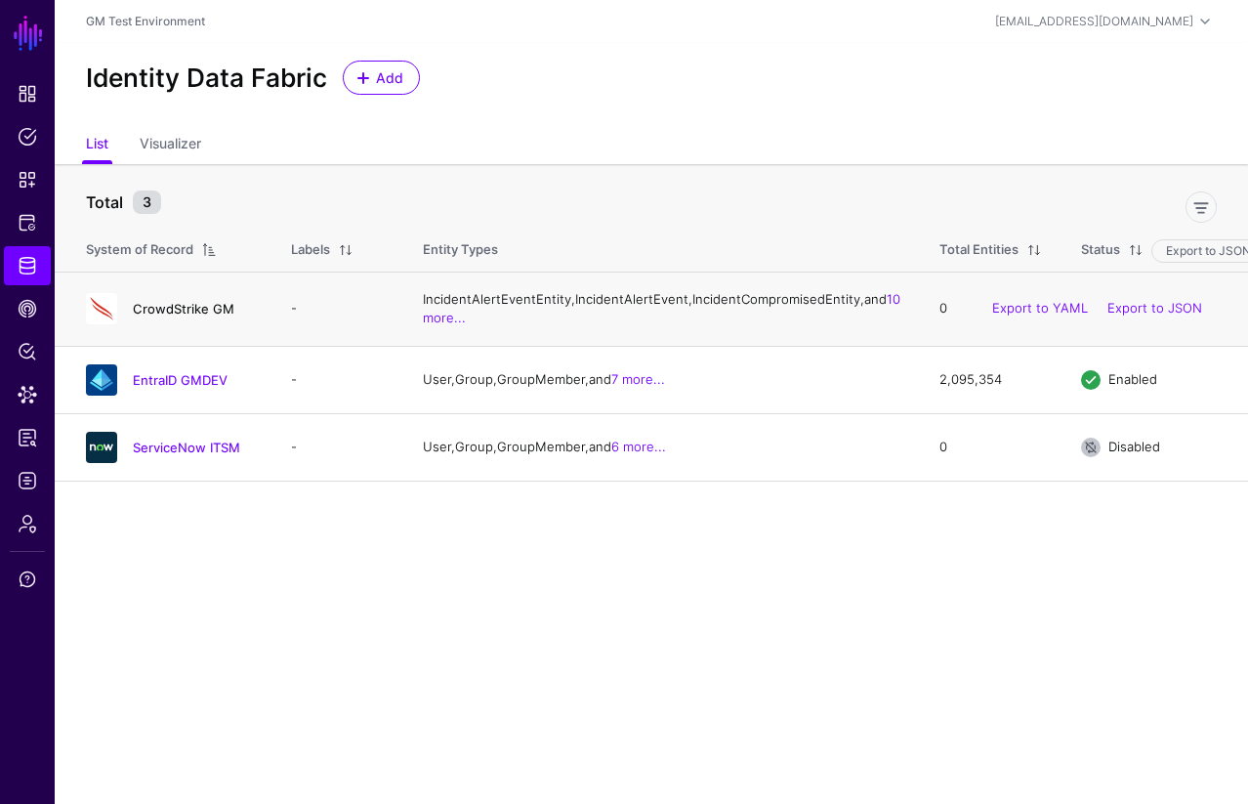
click at [185, 316] on link "CrowdStrike GM" at bounding box center [184, 309] width 102 height 16
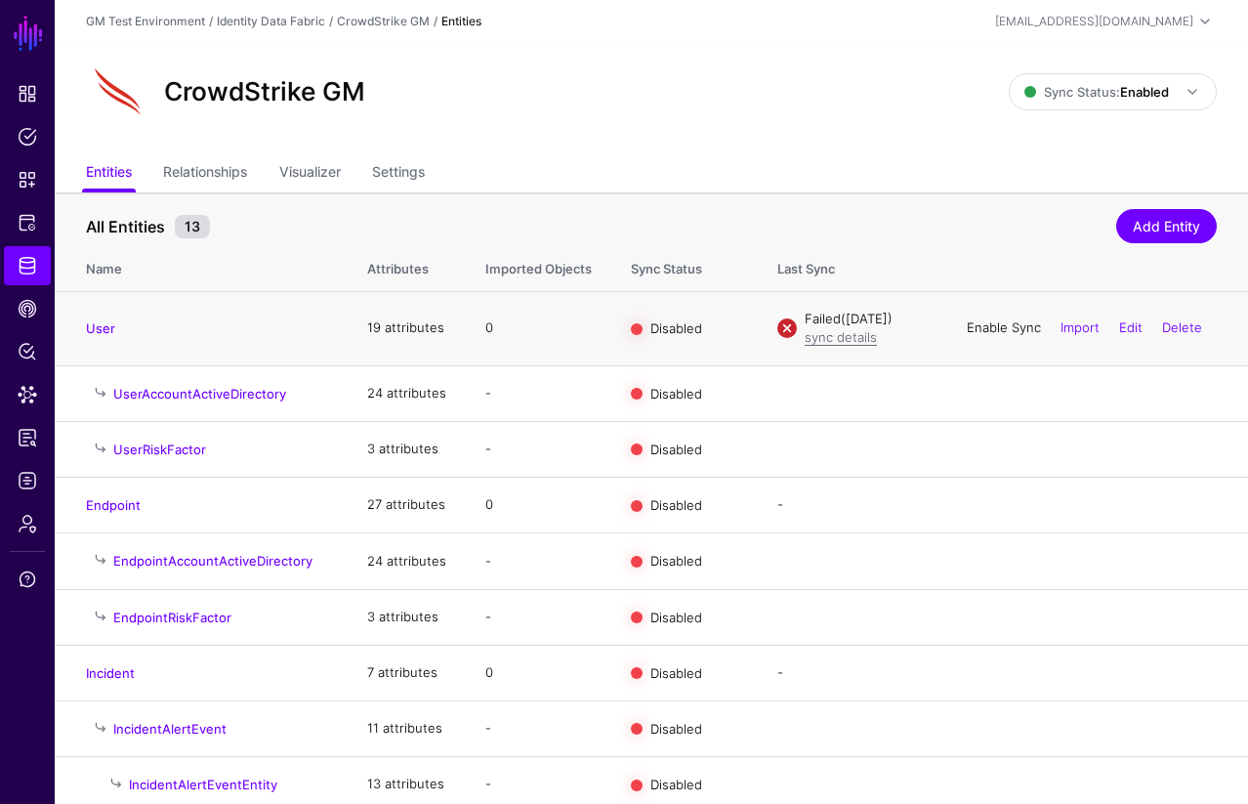
click at [983, 330] on link "Enable Sync" at bounding box center [1004, 327] width 74 height 16
click at [982, 325] on link "Disable Sync" at bounding box center [1002, 327] width 77 height 16
click at [847, 341] on link "sync details" at bounding box center [841, 337] width 72 height 16
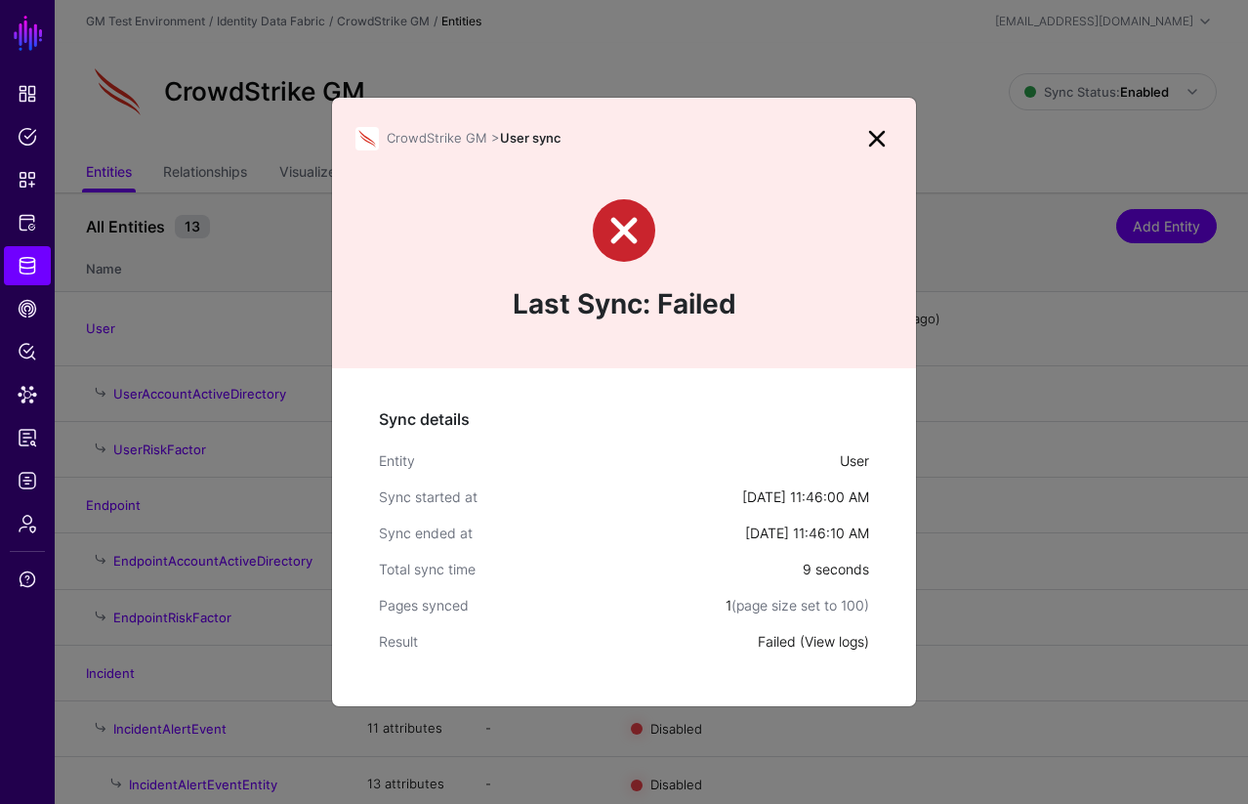
click at [833, 643] on link "View logs" at bounding box center [835, 641] width 60 height 17
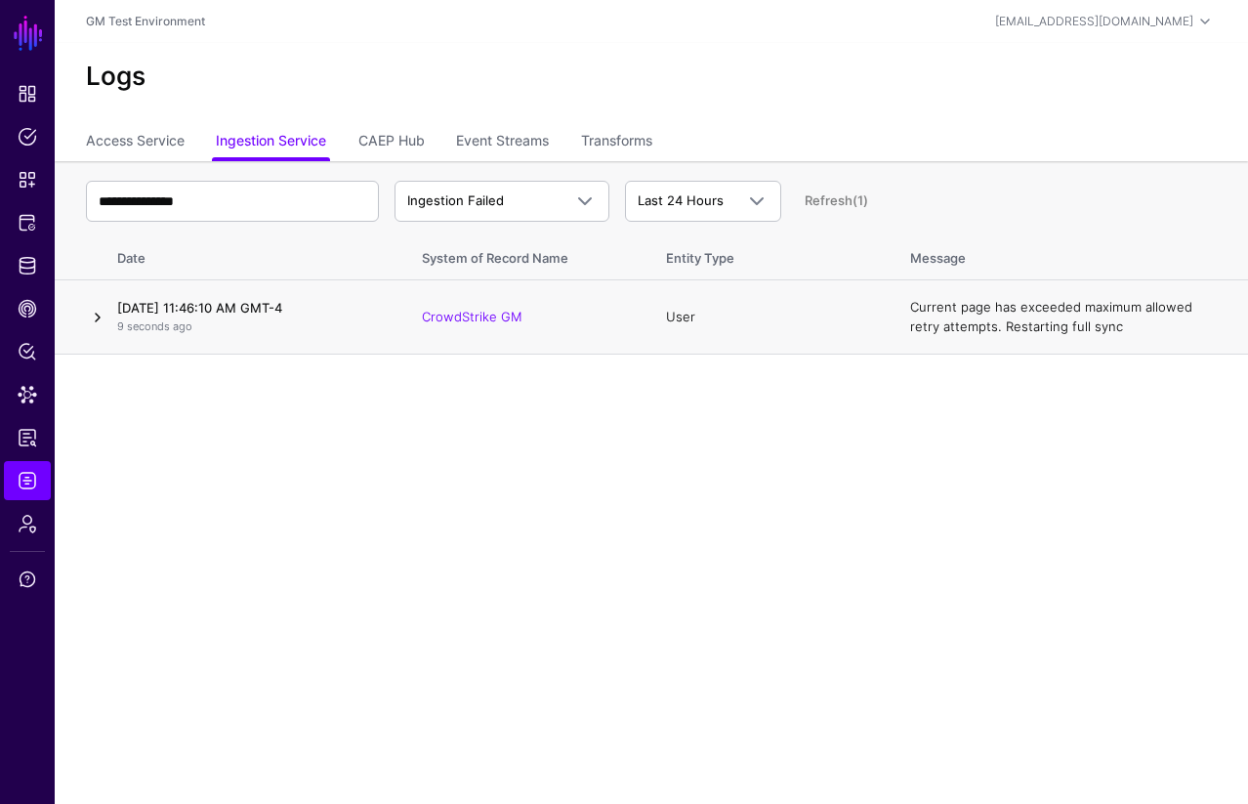
click at [99, 314] on link at bounding box center [97, 317] width 23 height 23
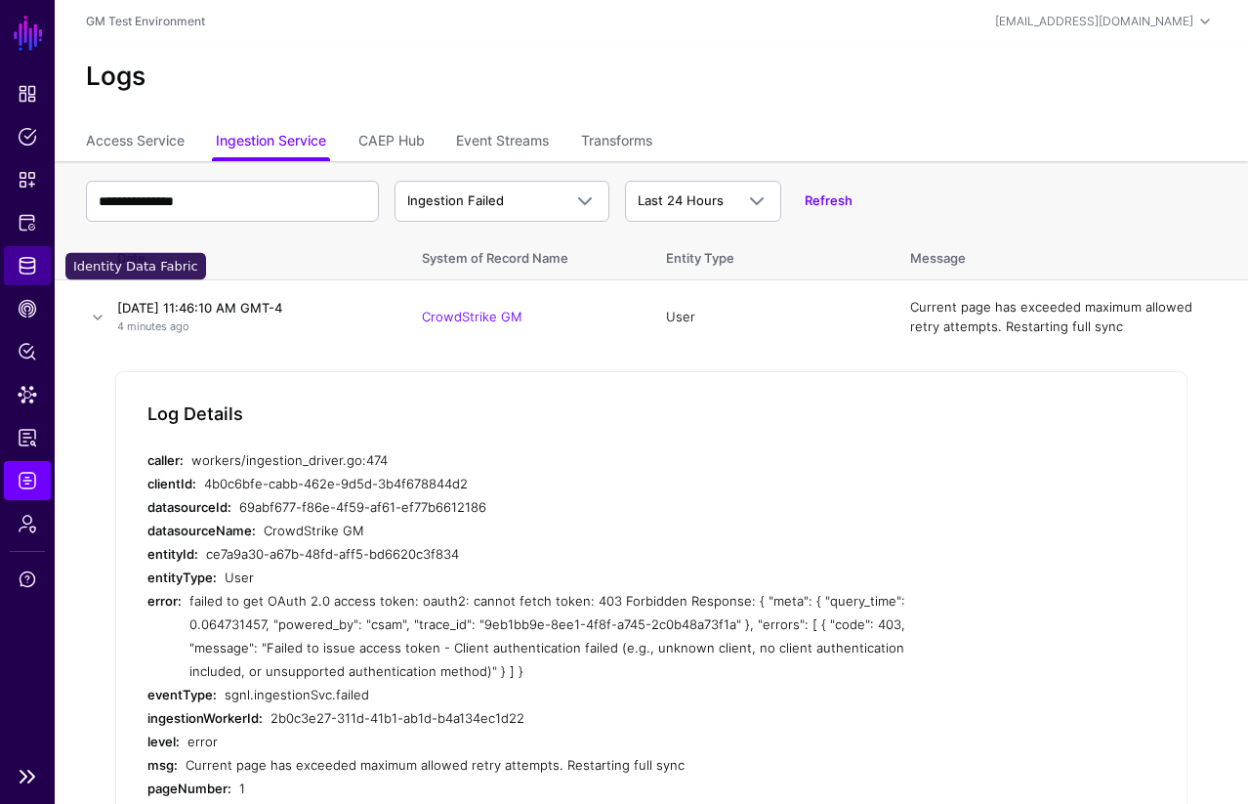
click at [26, 268] on span "Identity Data Fabric" at bounding box center [28, 266] width 20 height 20
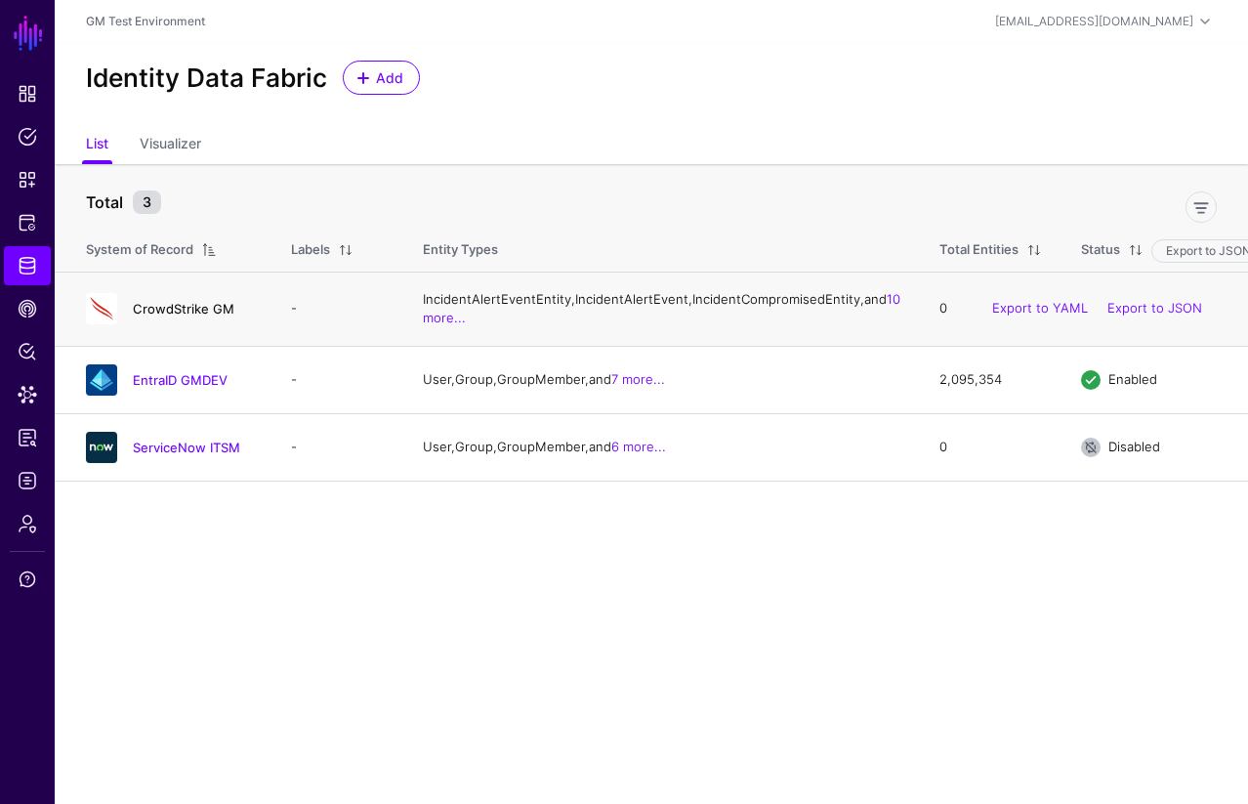
click at [191, 316] on link "CrowdStrike GM" at bounding box center [184, 309] width 102 height 16
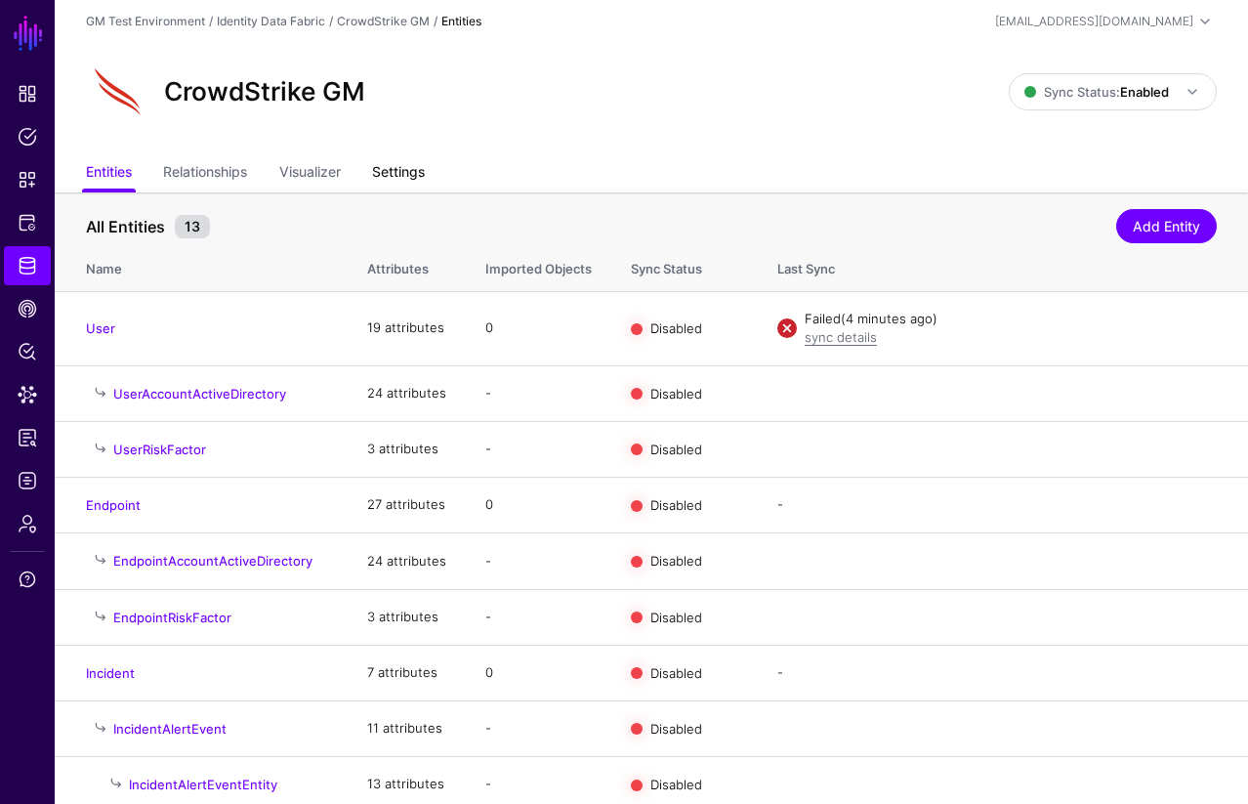
click at [416, 169] on link "Settings" at bounding box center [398, 173] width 53 height 37
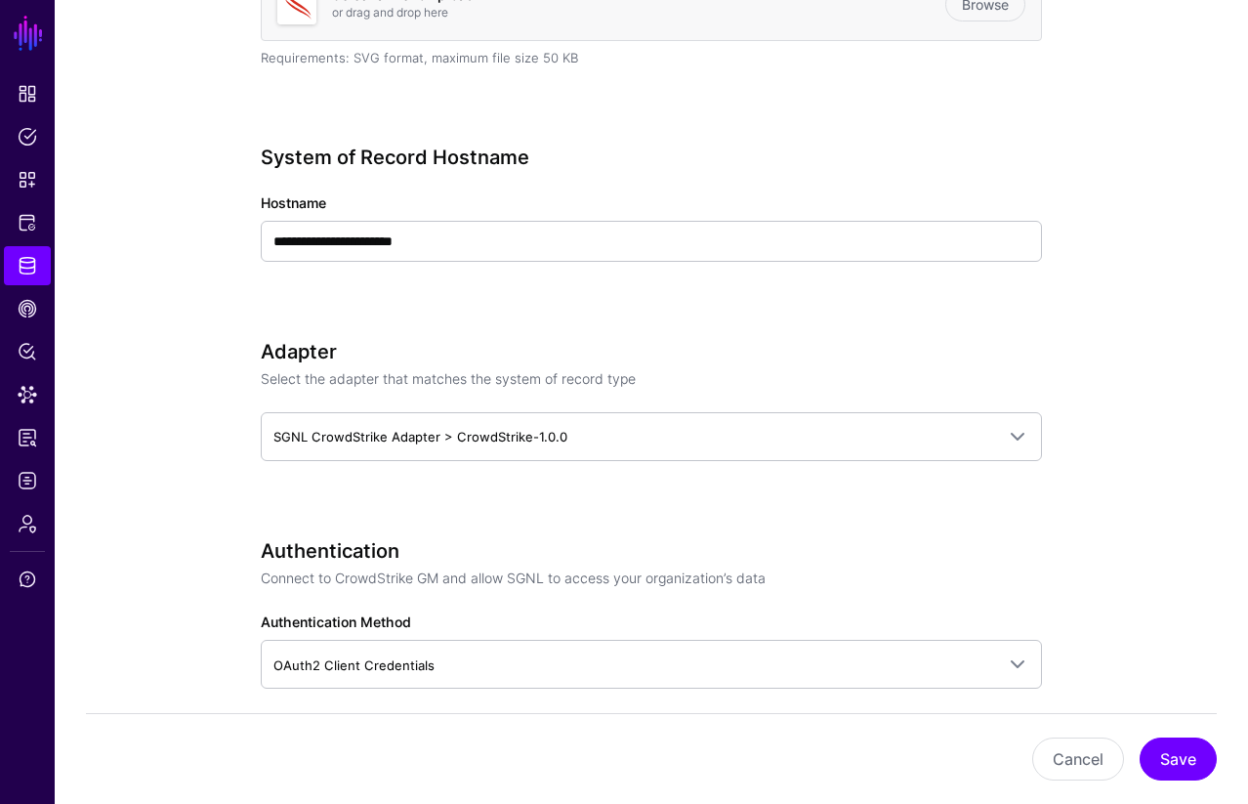
scroll to position [670, 0]
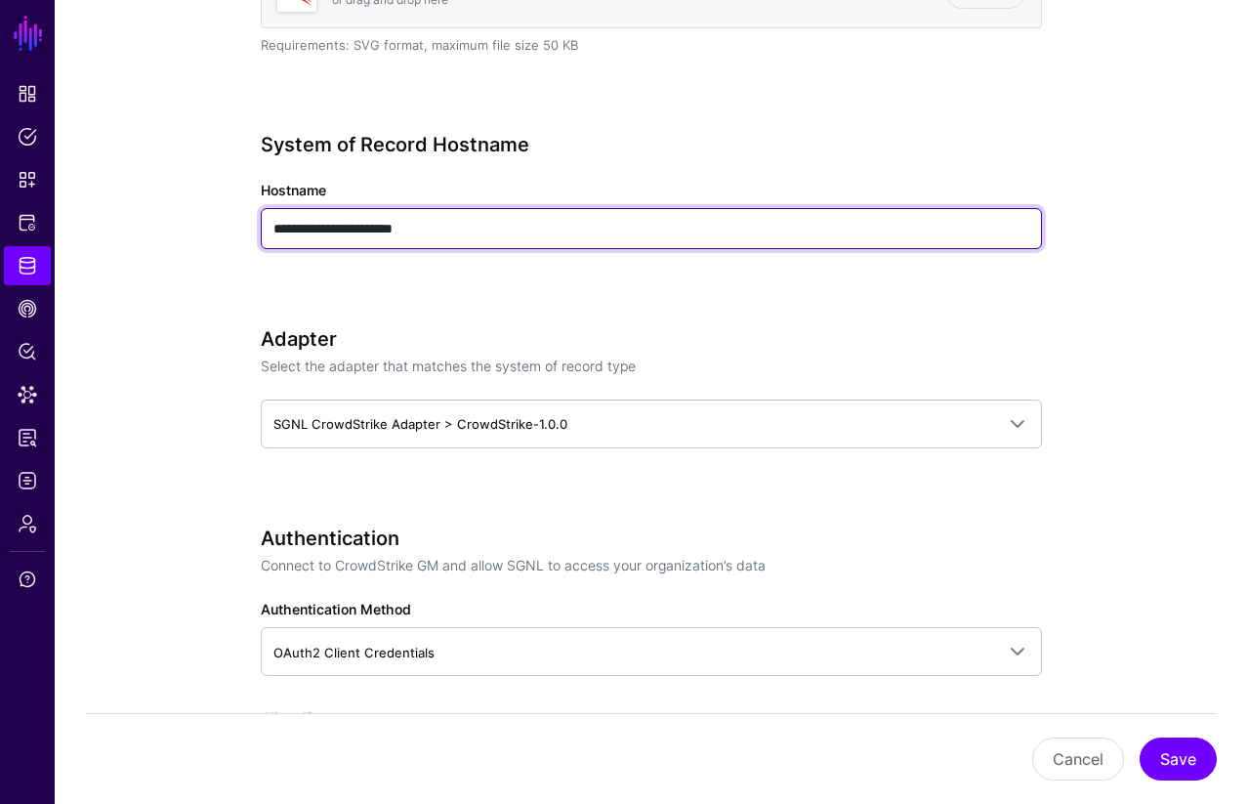
click at [499, 231] on input "**********" at bounding box center [651, 228] width 781 height 41
click at [273, 228] on input "**********" at bounding box center [651, 228] width 781 height 41
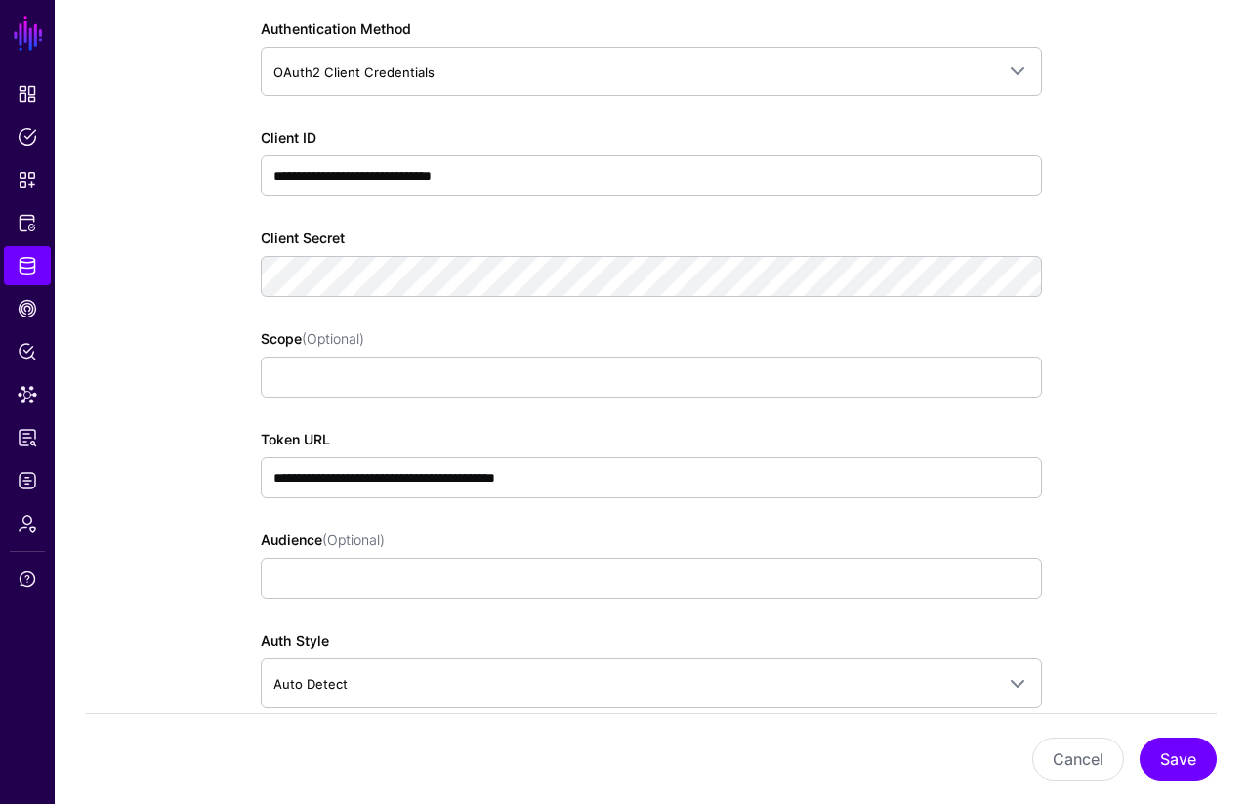
scroll to position [1254, 0]
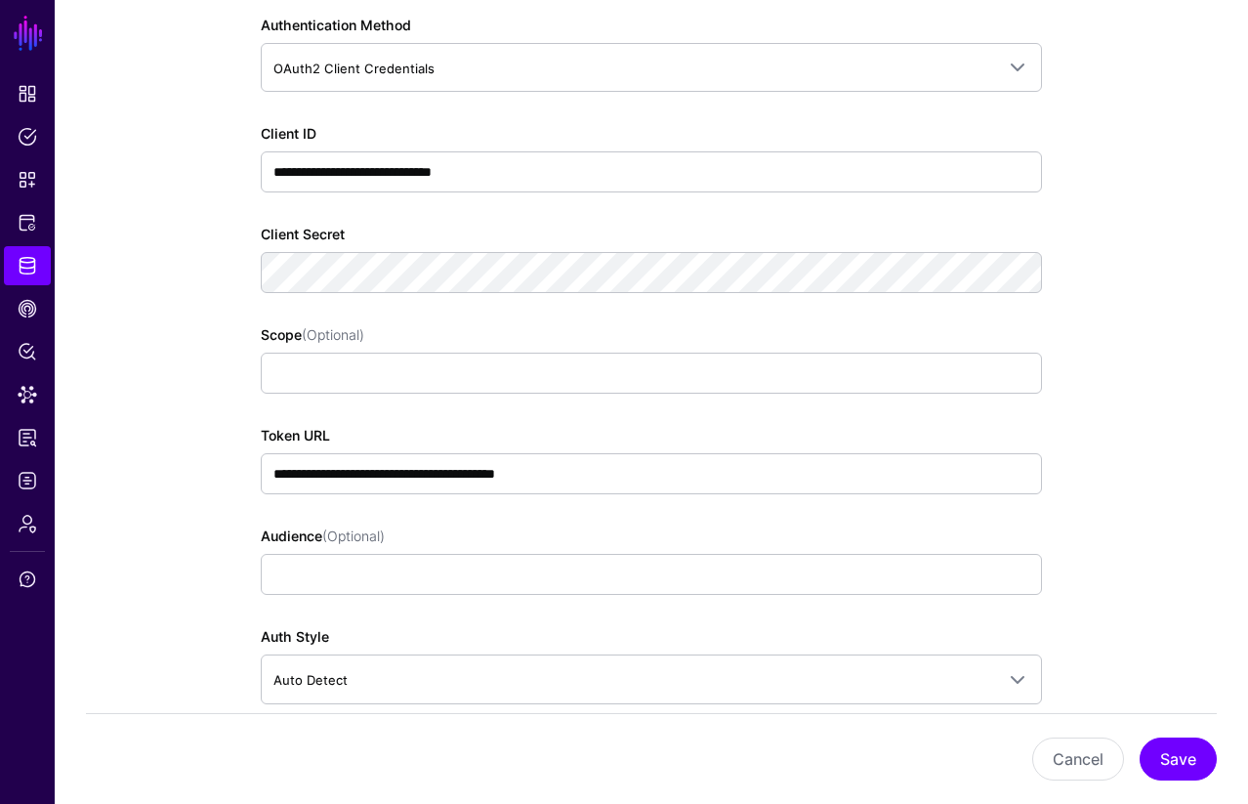
click at [131, 320] on app-datasources-details-form "**********" at bounding box center [652, 470] width 1194 height 3065
click at [1020, 274] on link at bounding box center [1018, 272] width 23 height 23
click at [183, 331] on app-datasources-details-form "**********" at bounding box center [652, 470] width 1194 height 3065
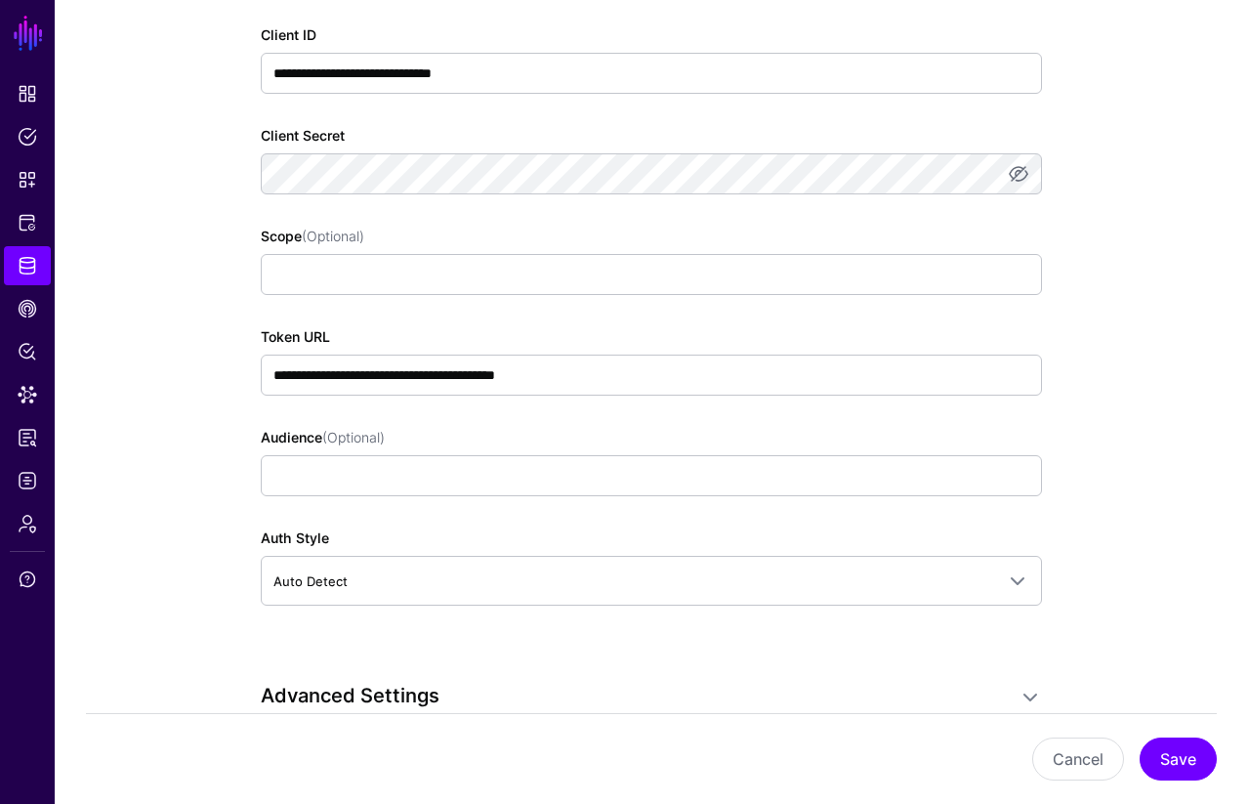
scroll to position [1401, 0]
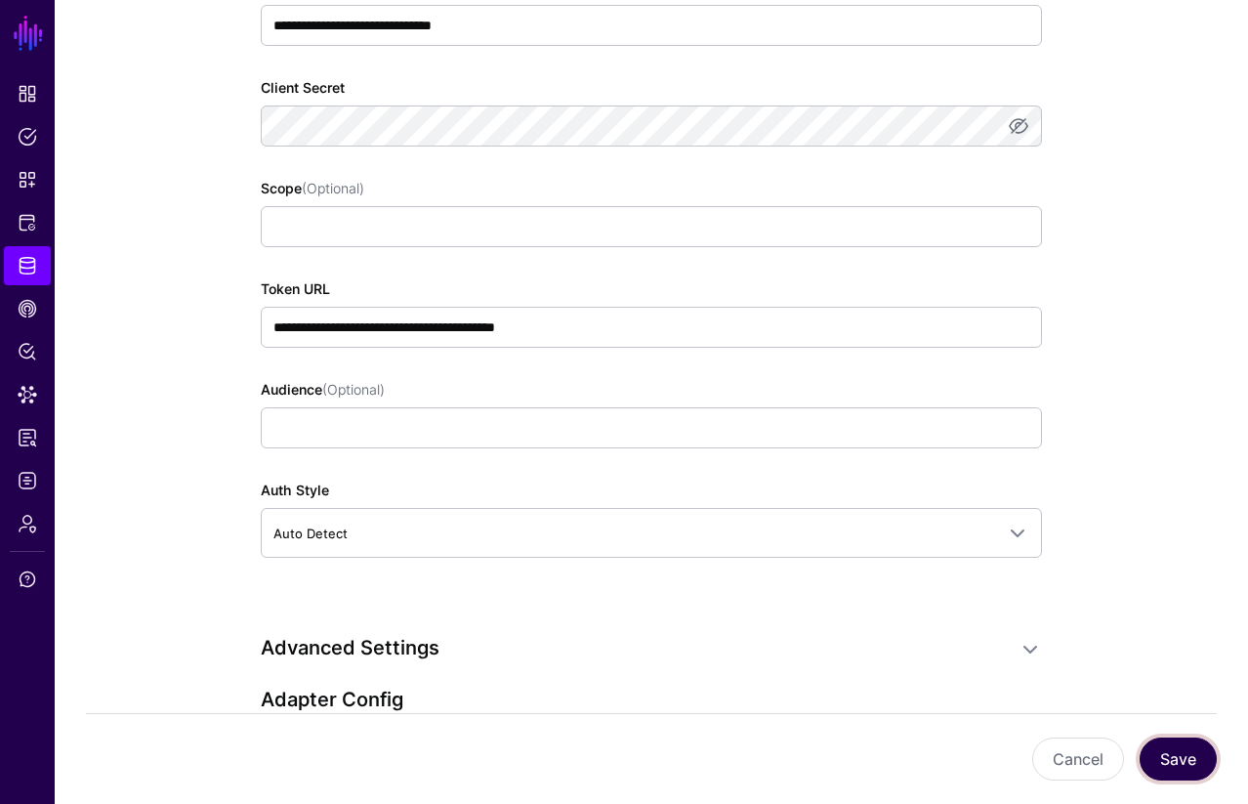
click at [1180, 757] on button "Save" at bounding box center [1178, 758] width 77 height 43
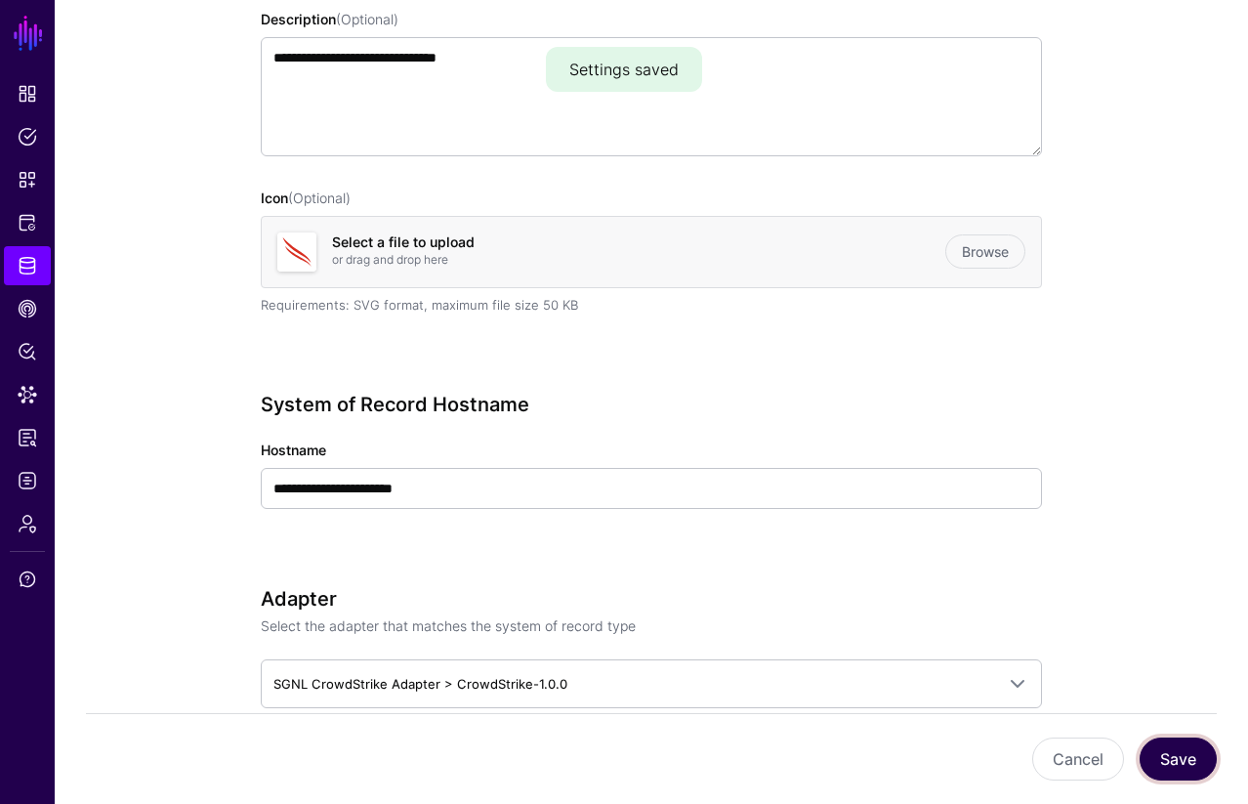
scroll to position [0, 0]
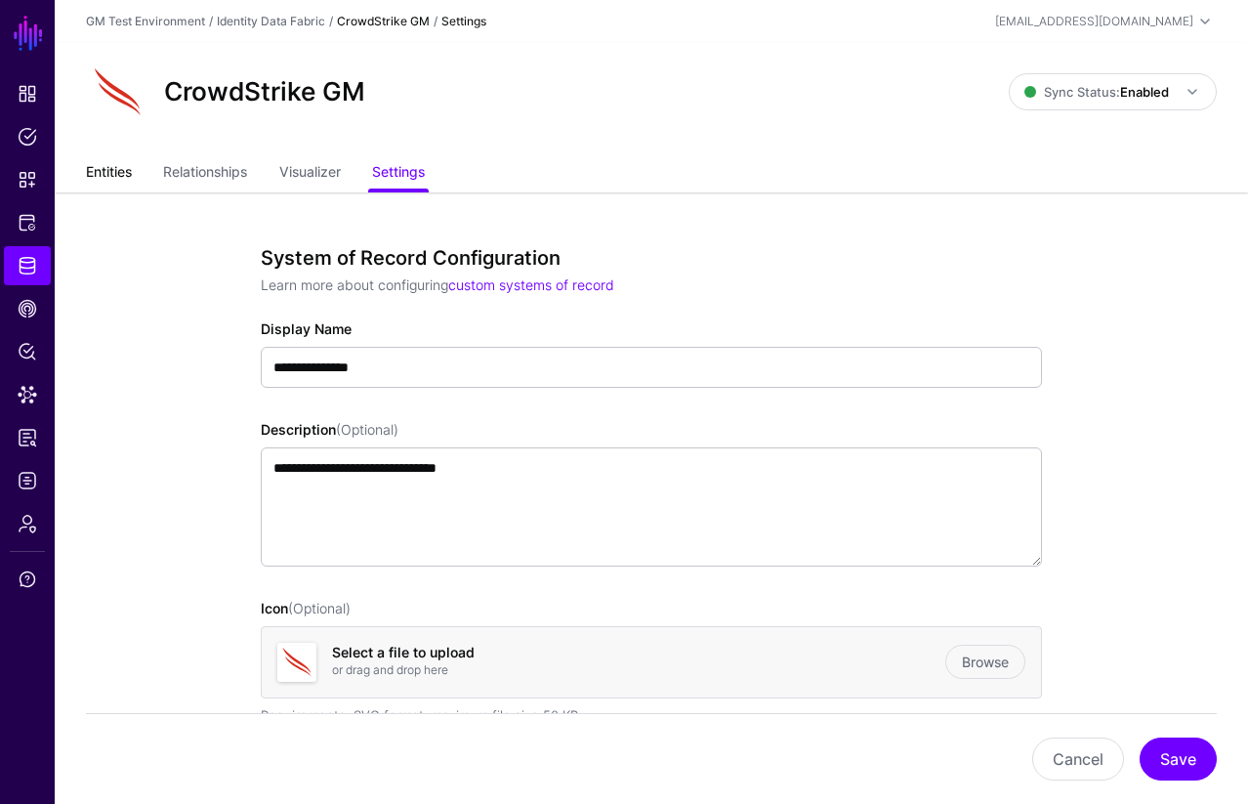
click at [110, 175] on link "Entities" at bounding box center [109, 173] width 46 height 37
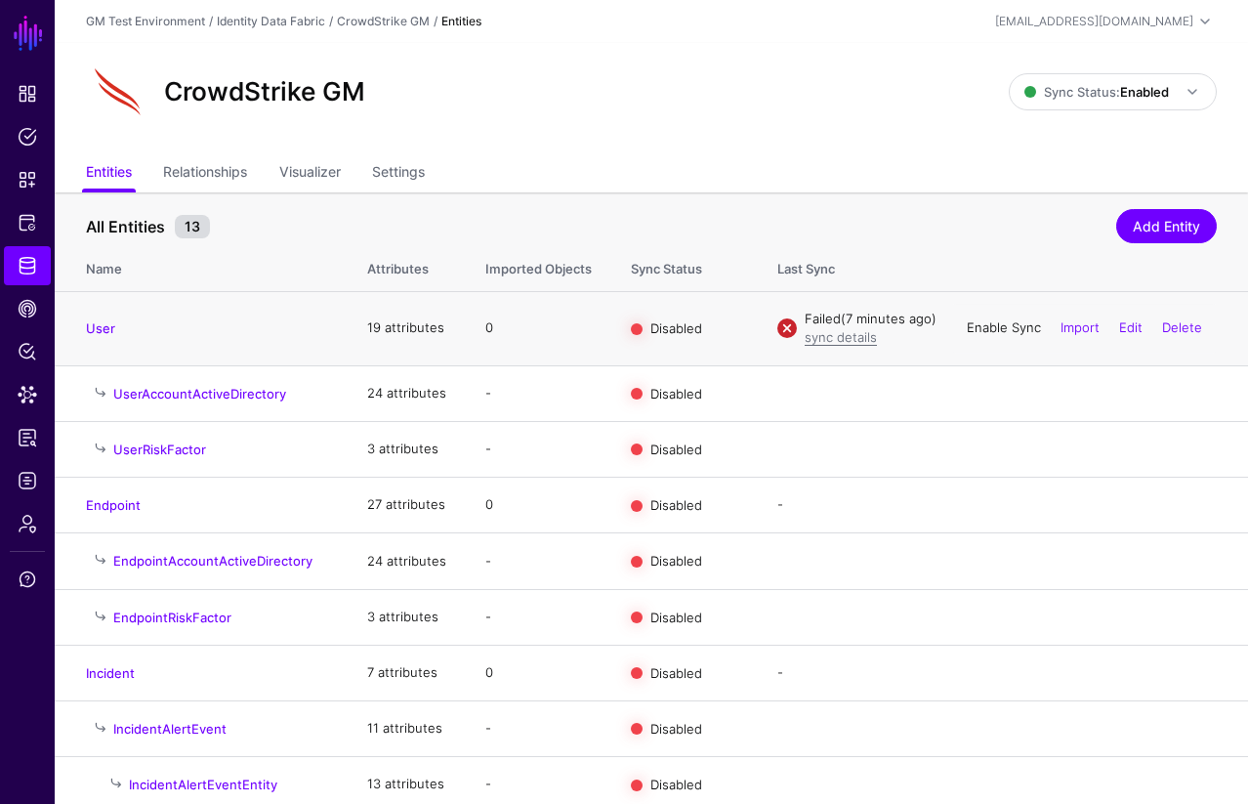
click at [1004, 330] on link "Enable Sync" at bounding box center [1004, 327] width 74 height 16
click at [398, 171] on link "Settings" at bounding box center [398, 173] width 53 height 37
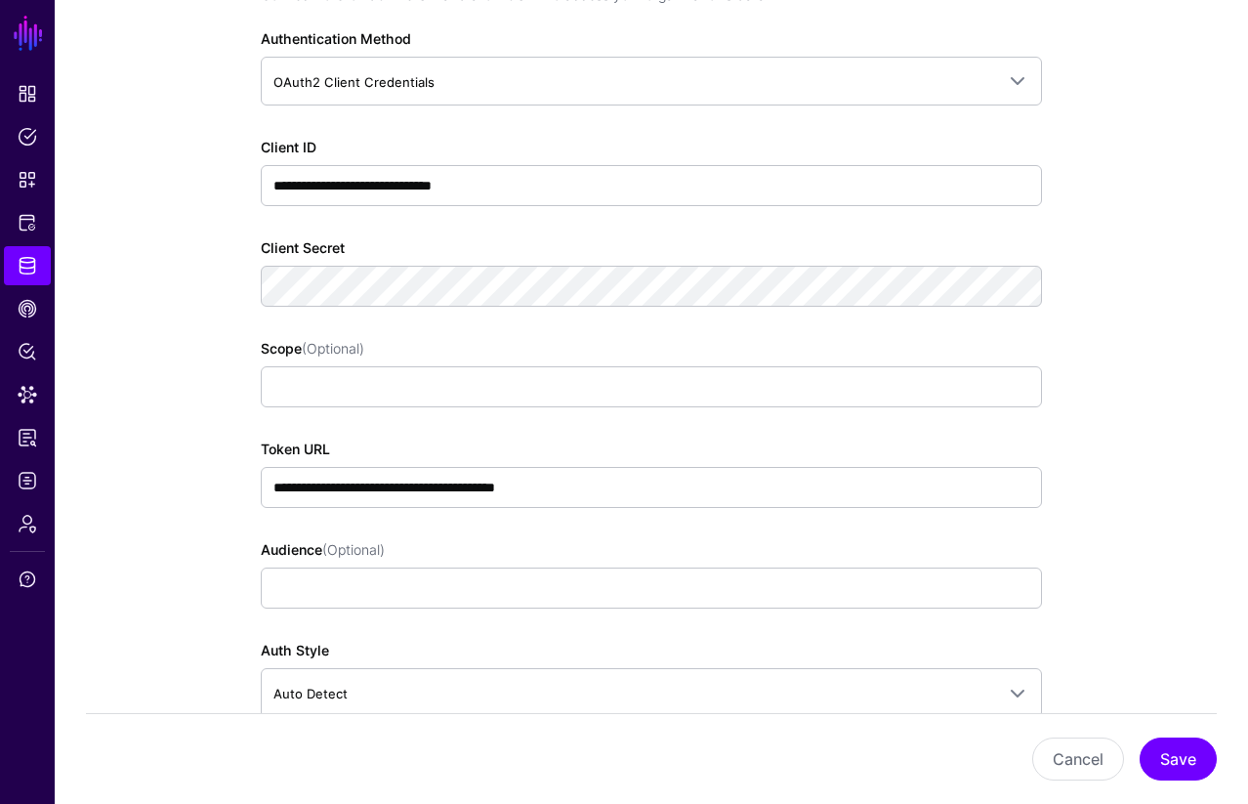
scroll to position [1266, 0]
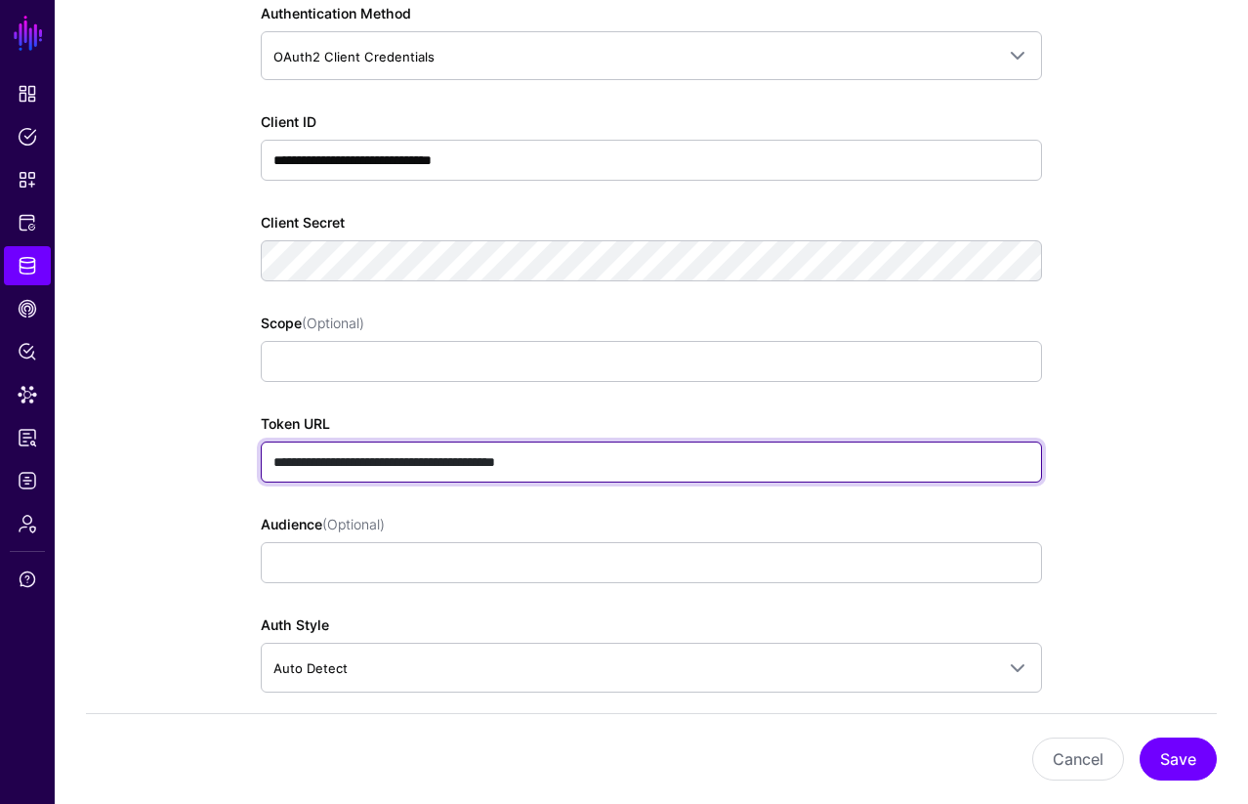
drag, startPoint x: 607, startPoint y: 466, endPoint x: 266, endPoint y: 468, distance: 340.9
click at [266, 468] on input "**********" at bounding box center [651, 461] width 781 height 41
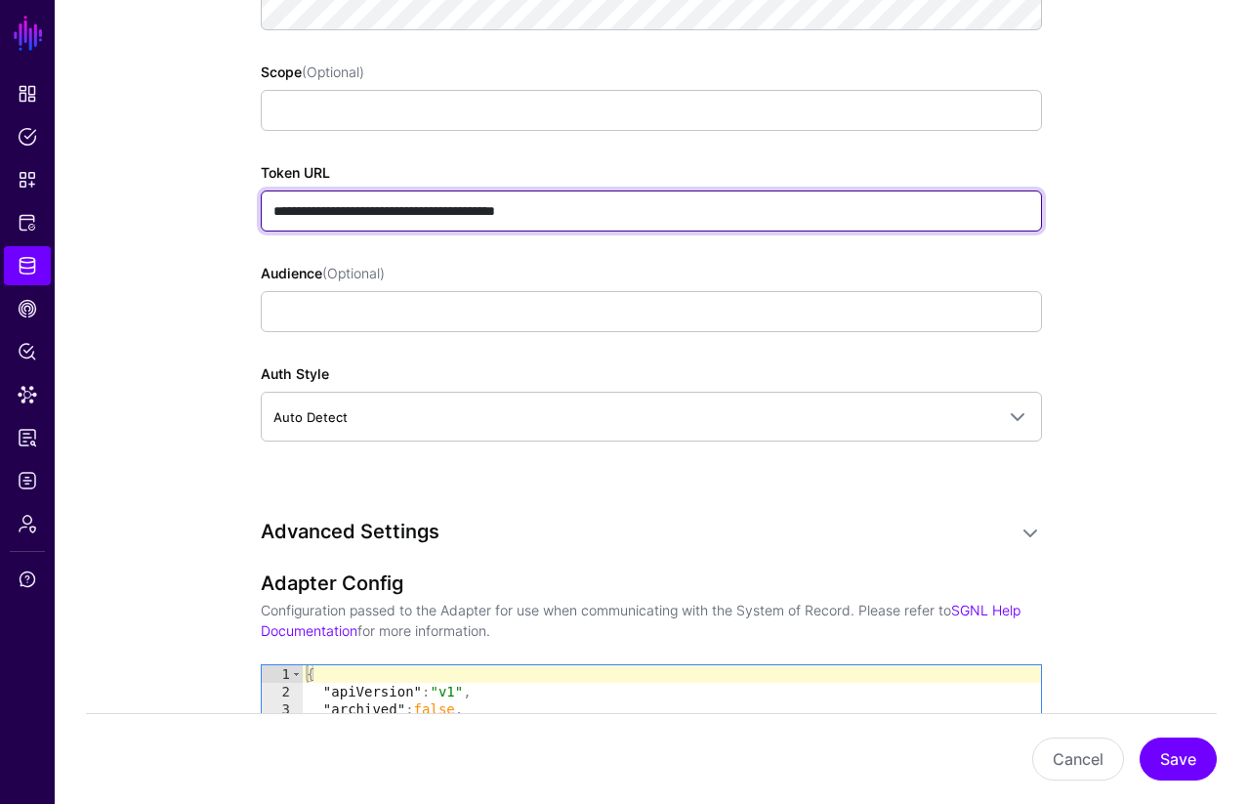
scroll to position [1524, 0]
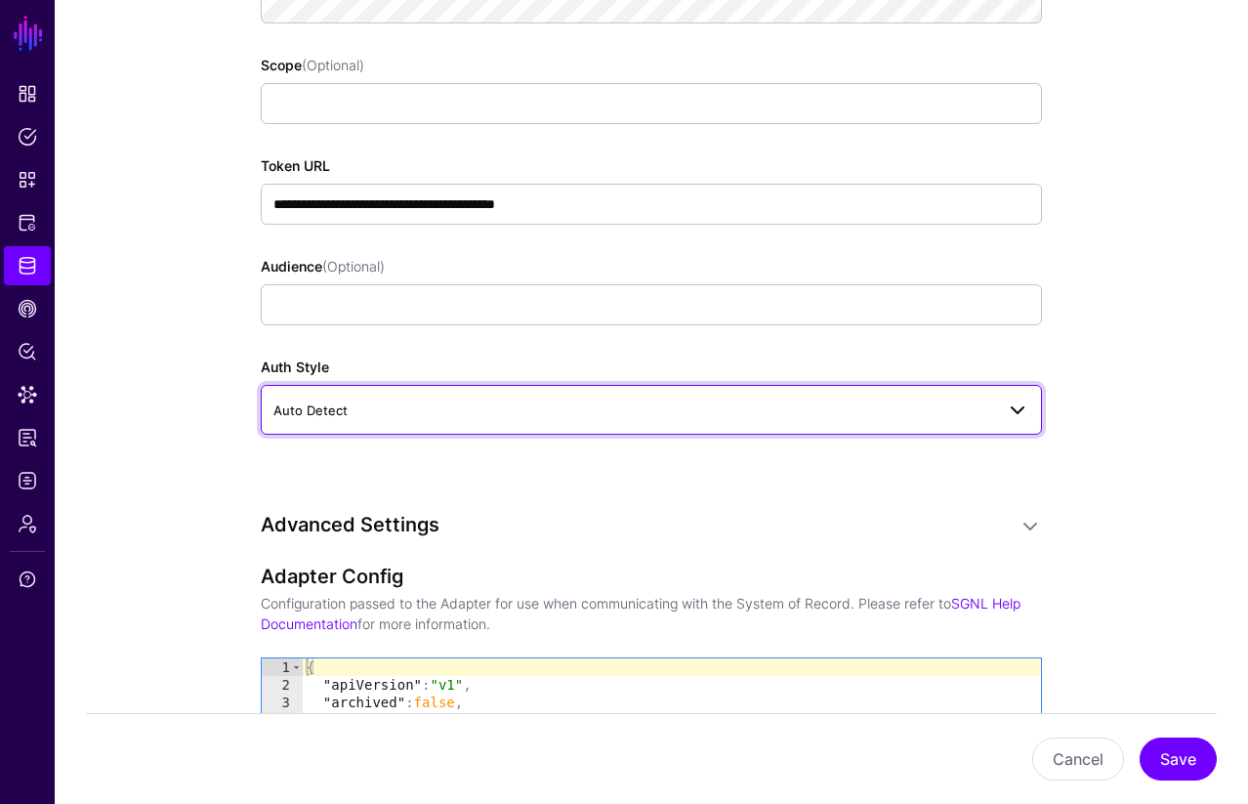
click at [347, 409] on span "Auto Detect" at bounding box center [633, 409] width 721 height 21
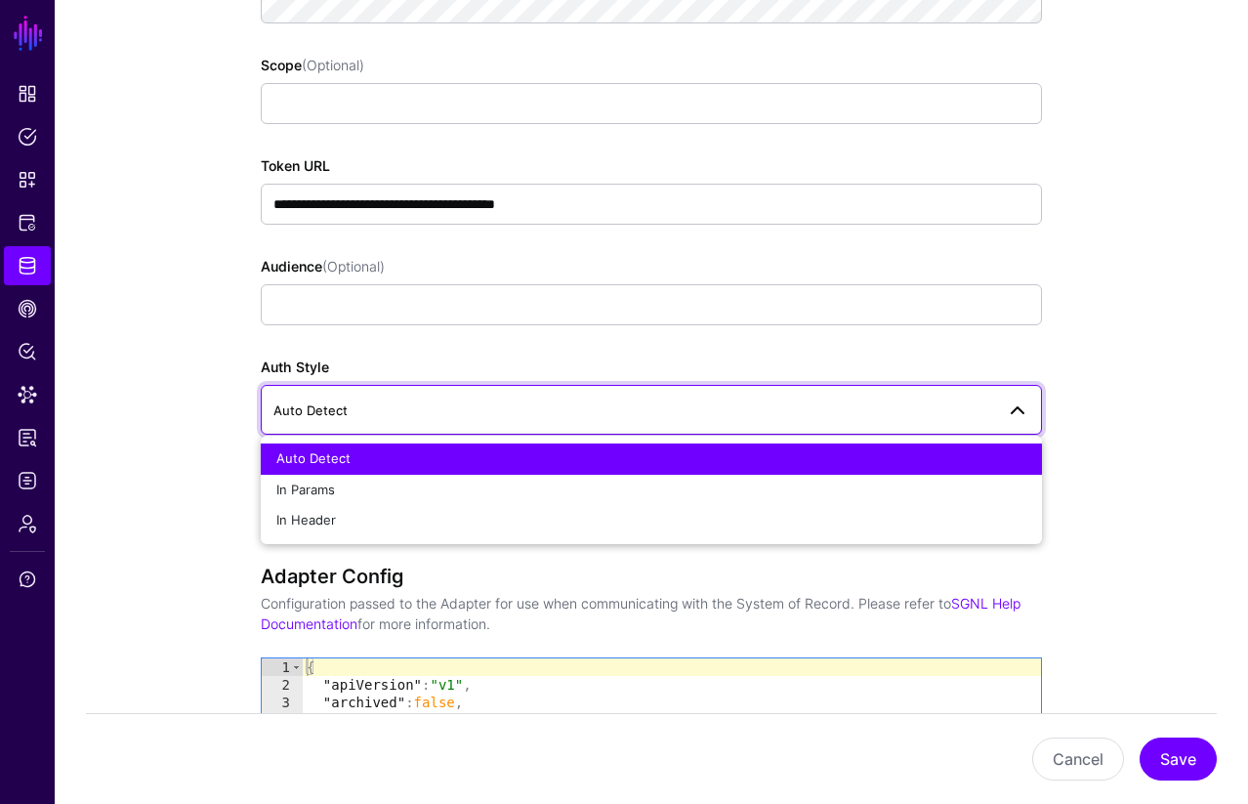
click at [347, 409] on span "Auto Detect" at bounding box center [633, 409] width 721 height 21
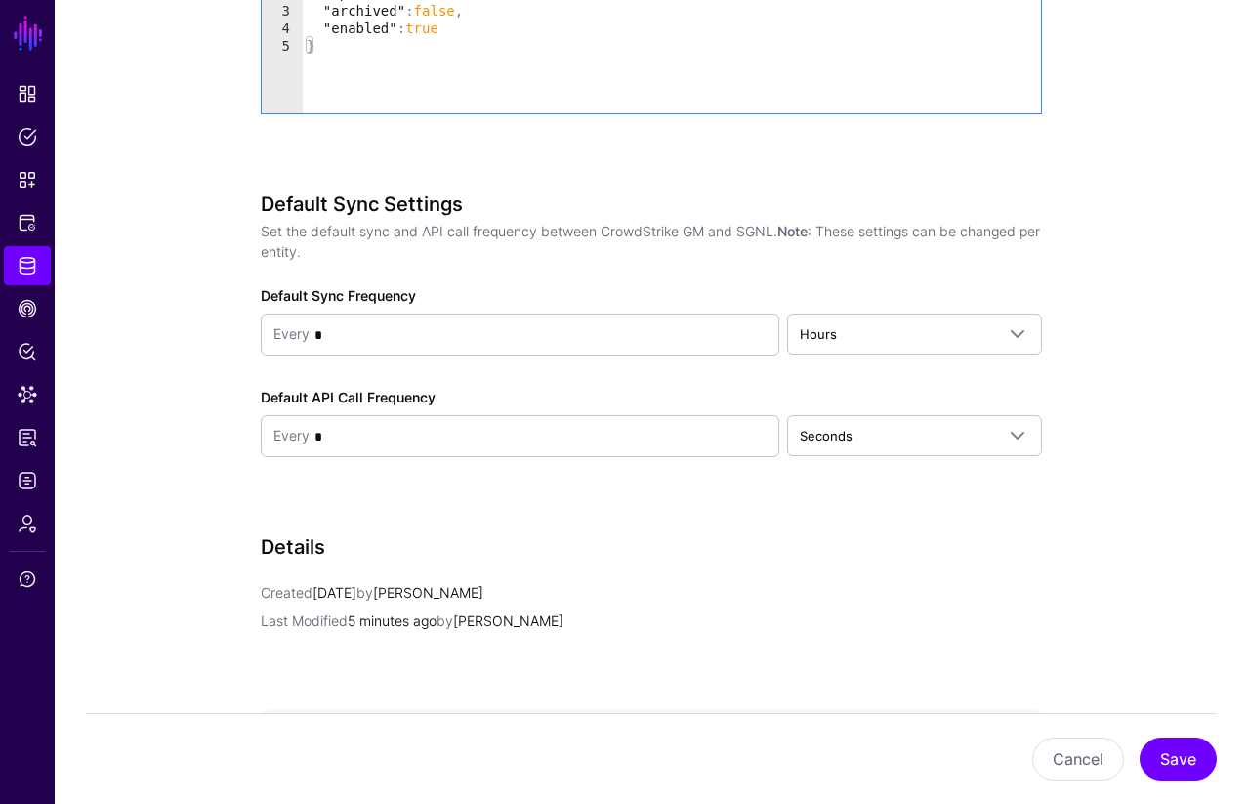
scroll to position [2224, 0]
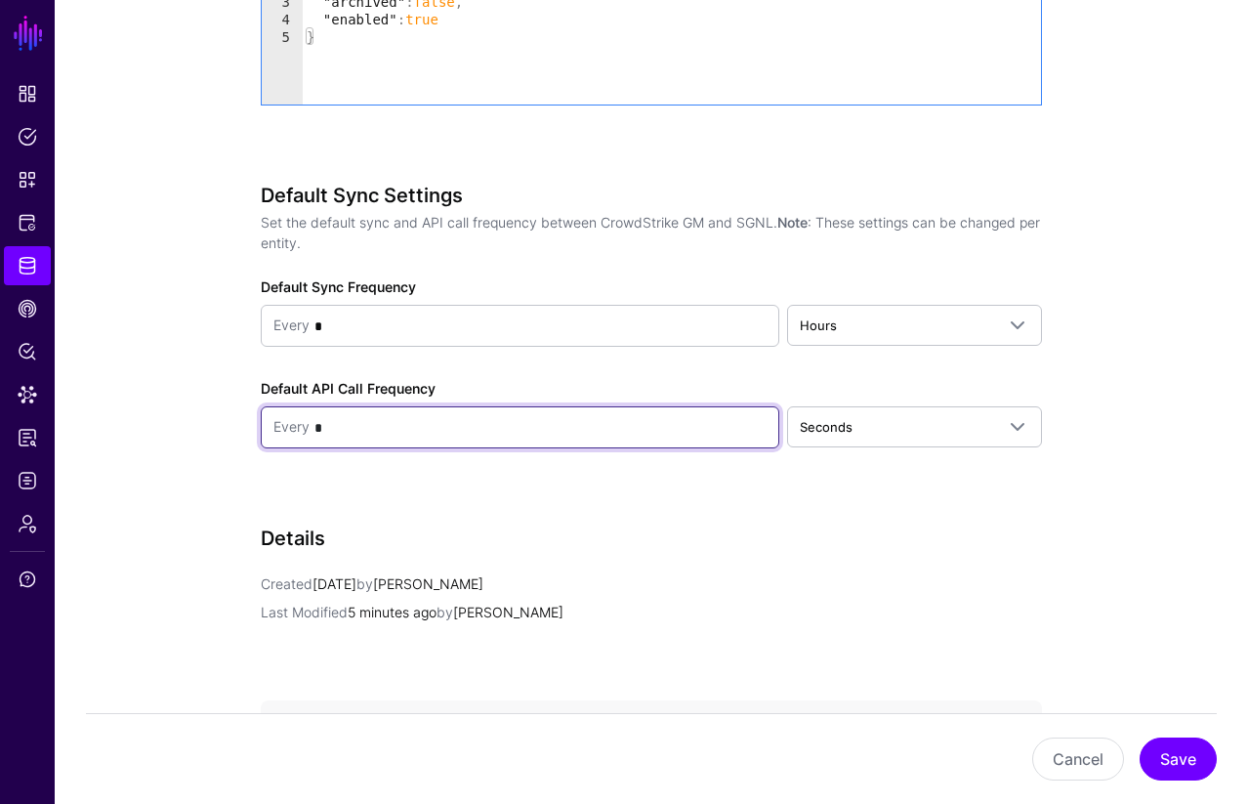
click at [374, 426] on input "*" at bounding box center [538, 427] width 457 height 39
type input "**"
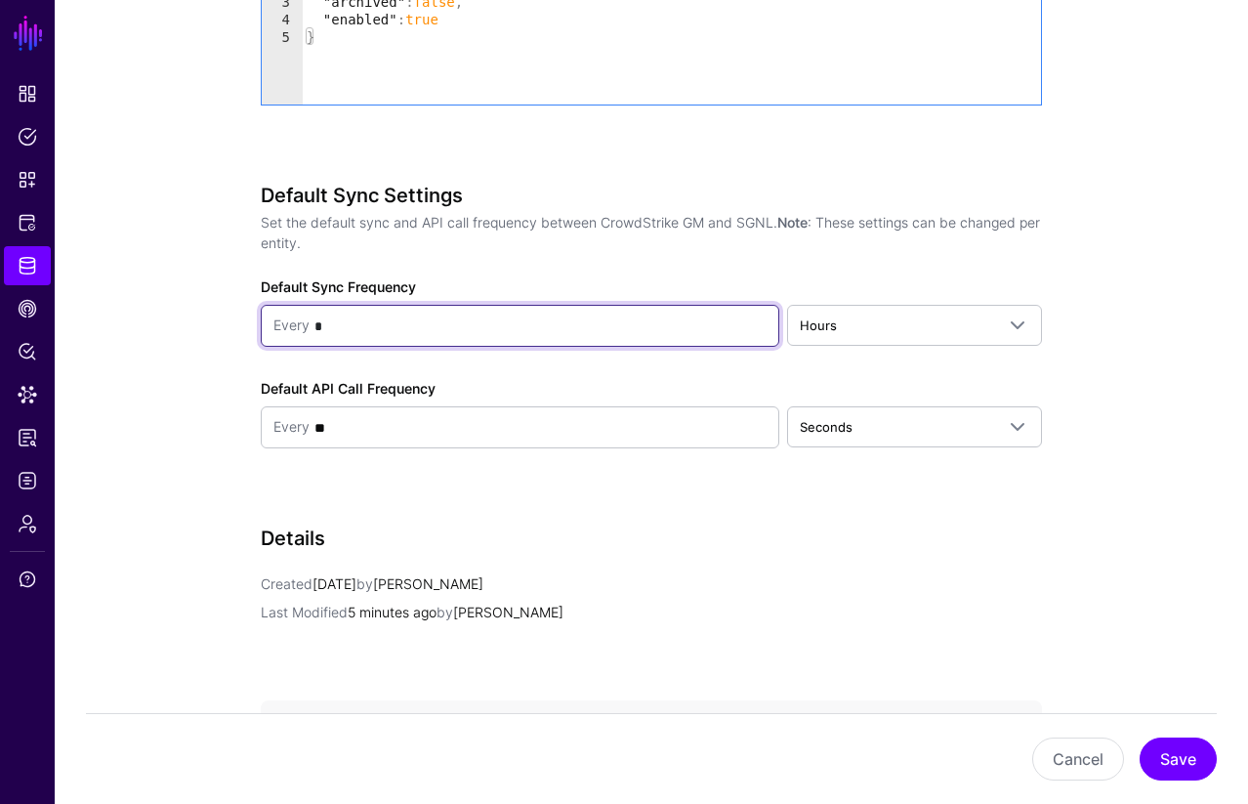
click at [326, 322] on input "*" at bounding box center [538, 326] width 457 height 39
type input "*"
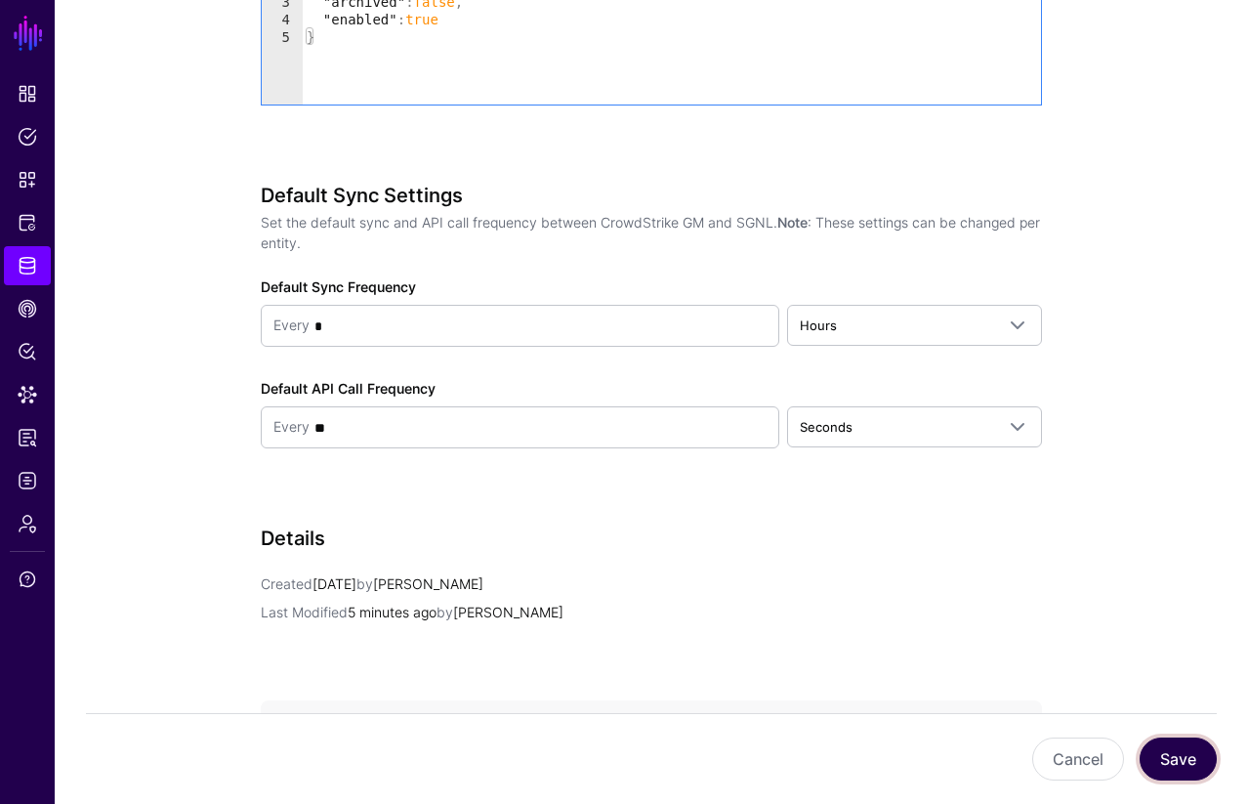
click at [1182, 761] on button "Save" at bounding box center [1178, 758] width 77 height 43
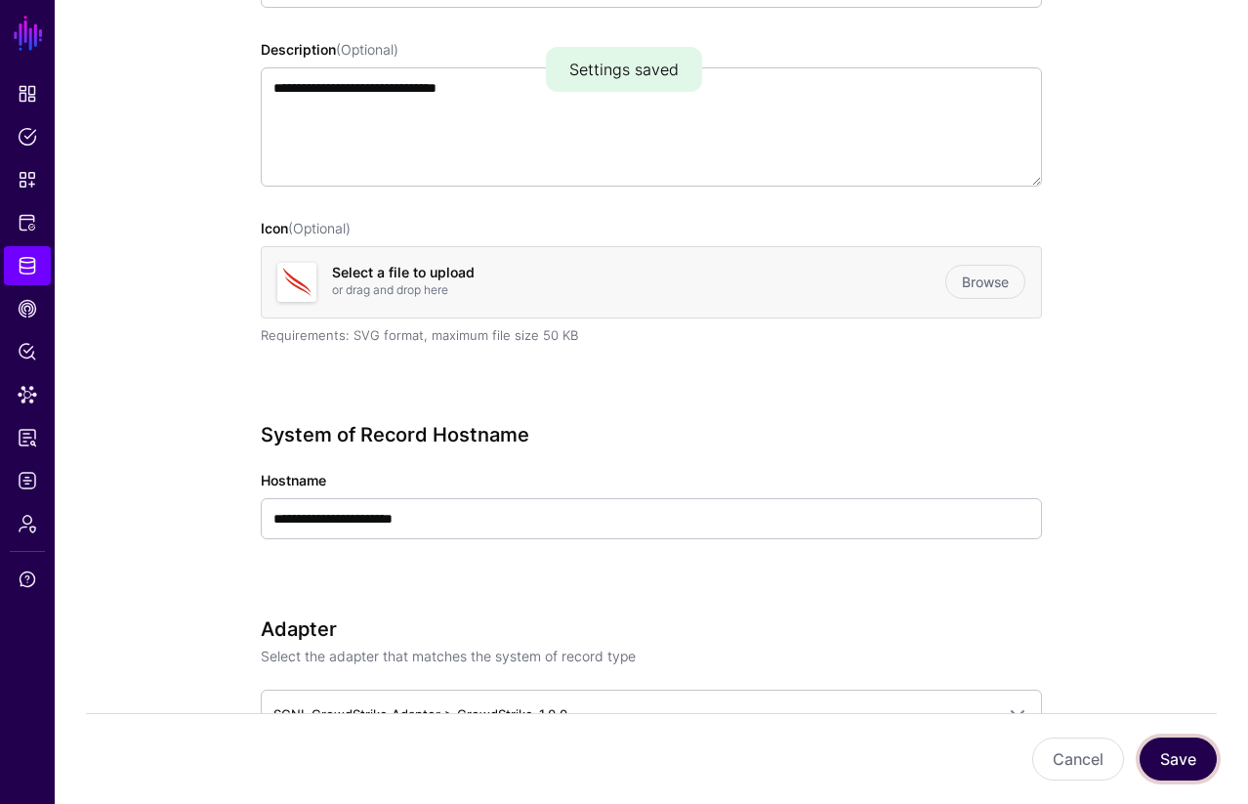
scroll to position [0, 0]
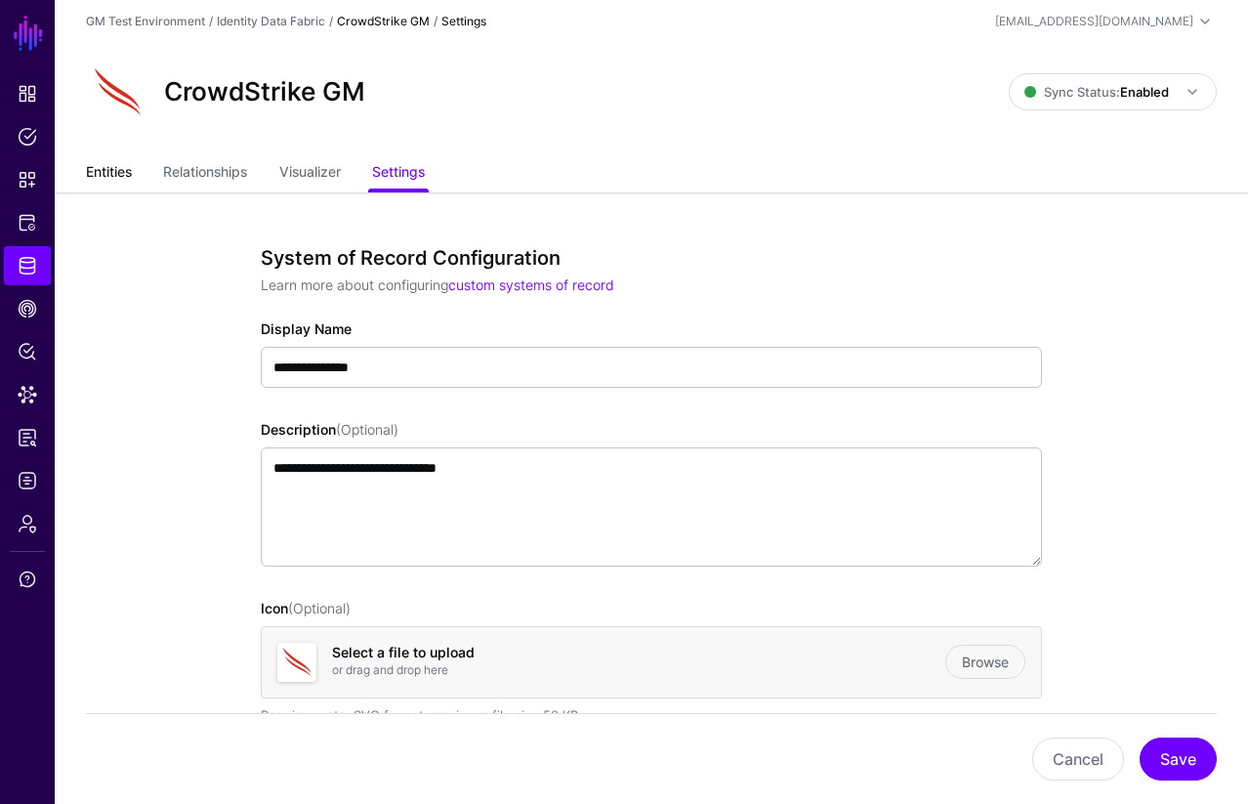
click at [118, 174] on link "Entities" at bounding box center [109, 173] width 46 height 37
